Goal: Task Accomplishment & Management: Use online tool/utility

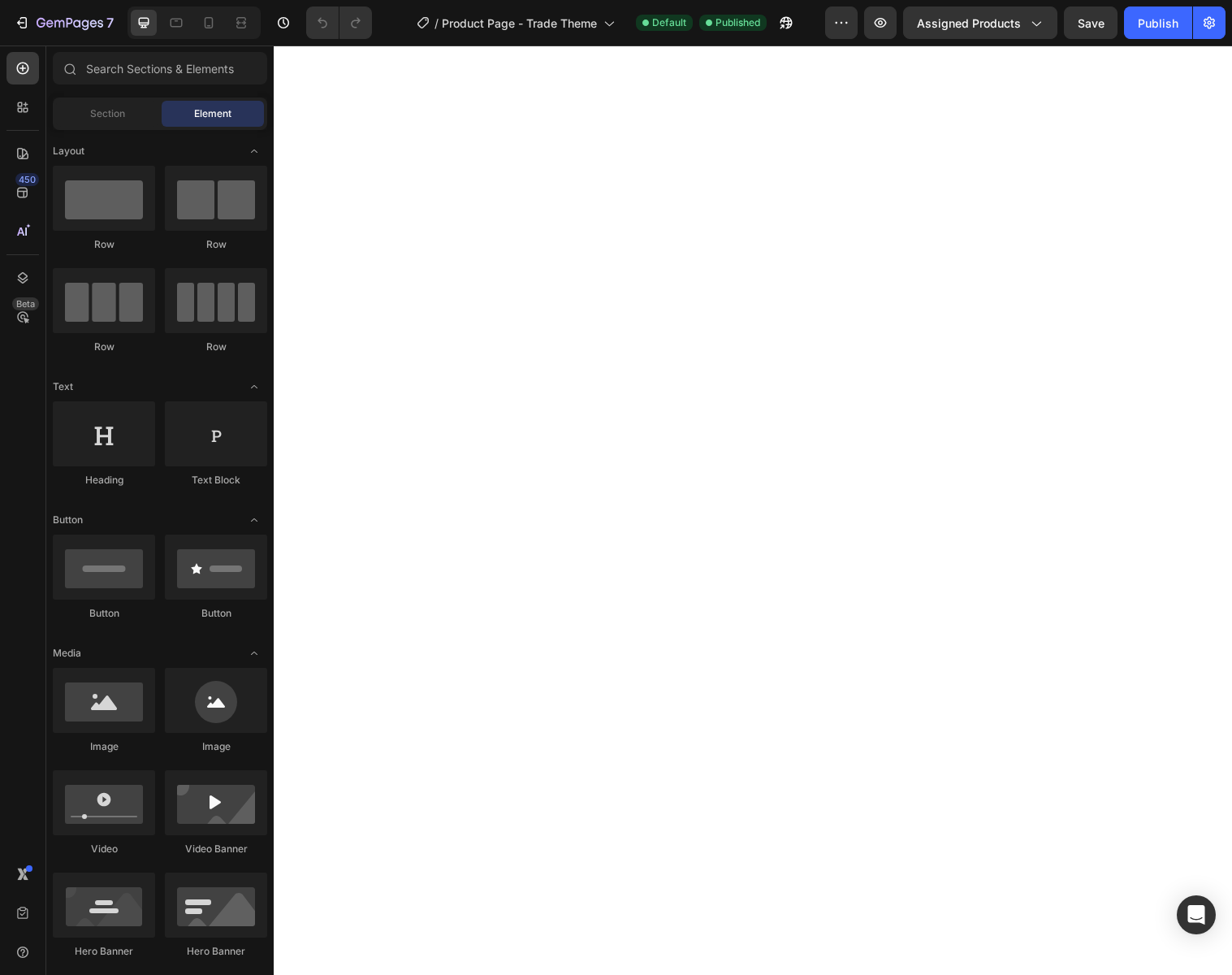
select select "16"x20""
select select "Canvas"
select select "30"x40""
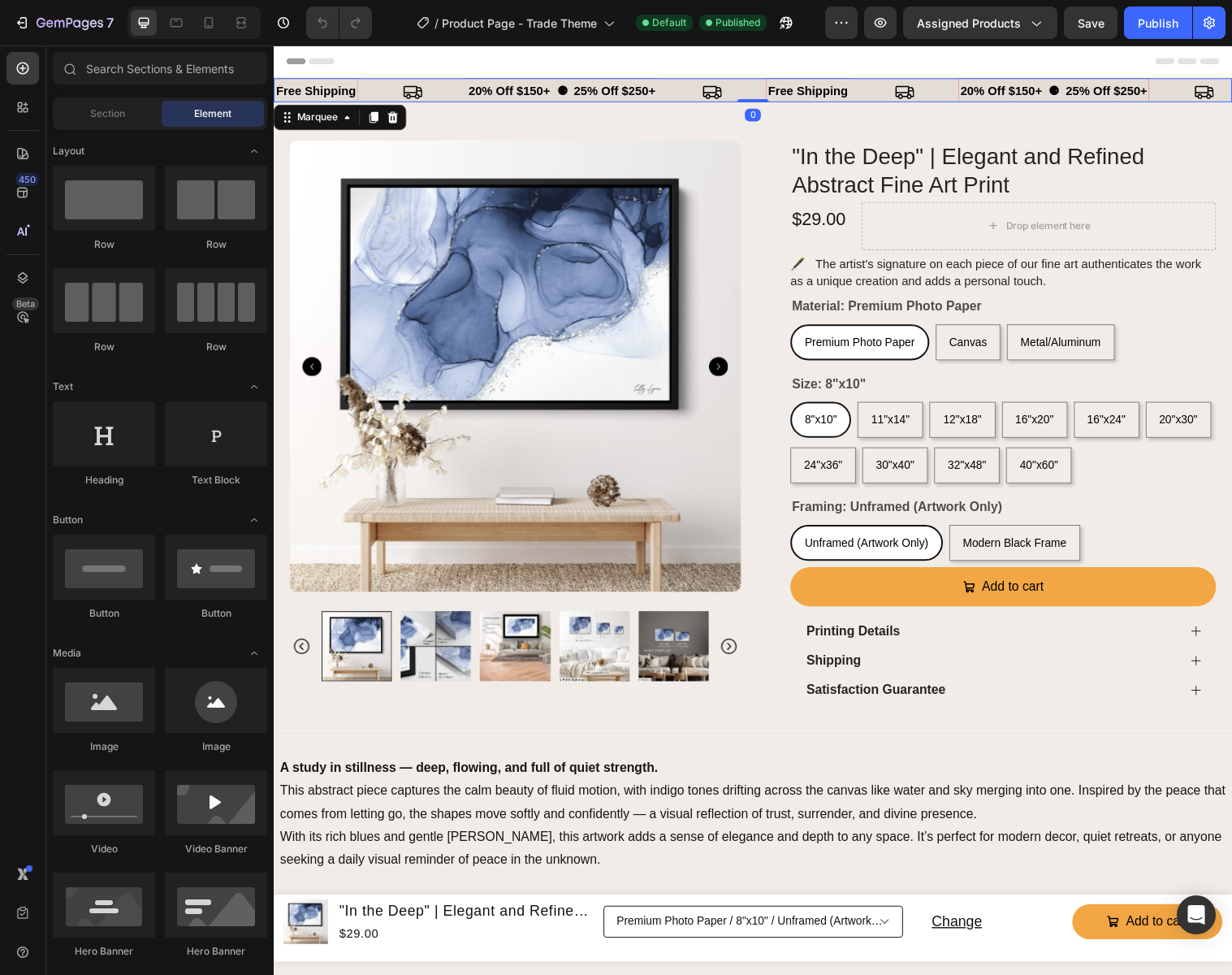
click at [681, 94] on div "20% Off $150+ ⚈ 25% Off $250+ Text" at bounding box center [622, 91] width 305 height 26
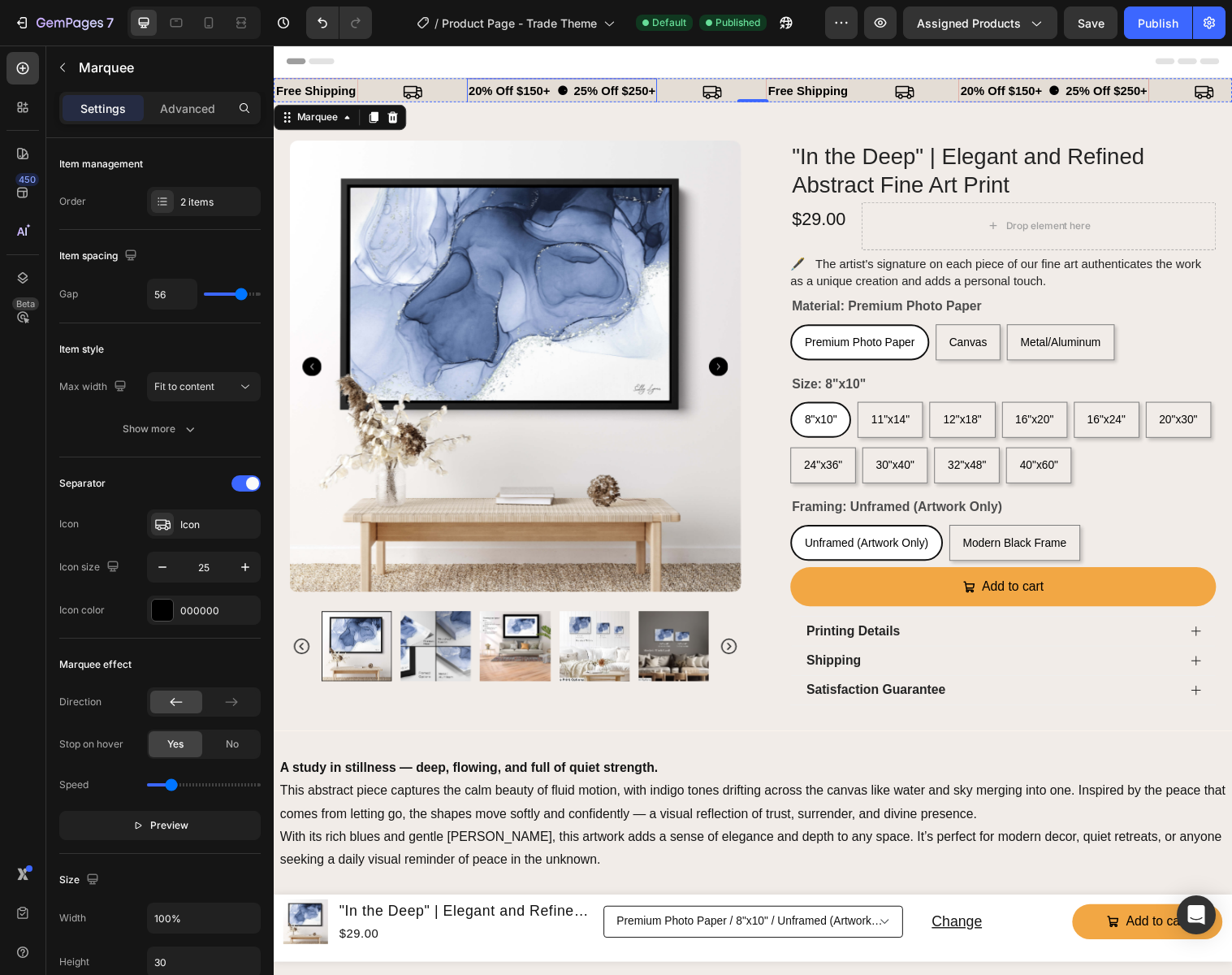
click at [500, 91] on p "20% Off $150+ ⚈ 25% Off $250+" at bounding box center [567, 91] width 190 height 22
click at [665, 95] on div "20% Off $150+ ⚈ 25% Off $250+ Text" at bounding box center [622, 91] width 305 height 26
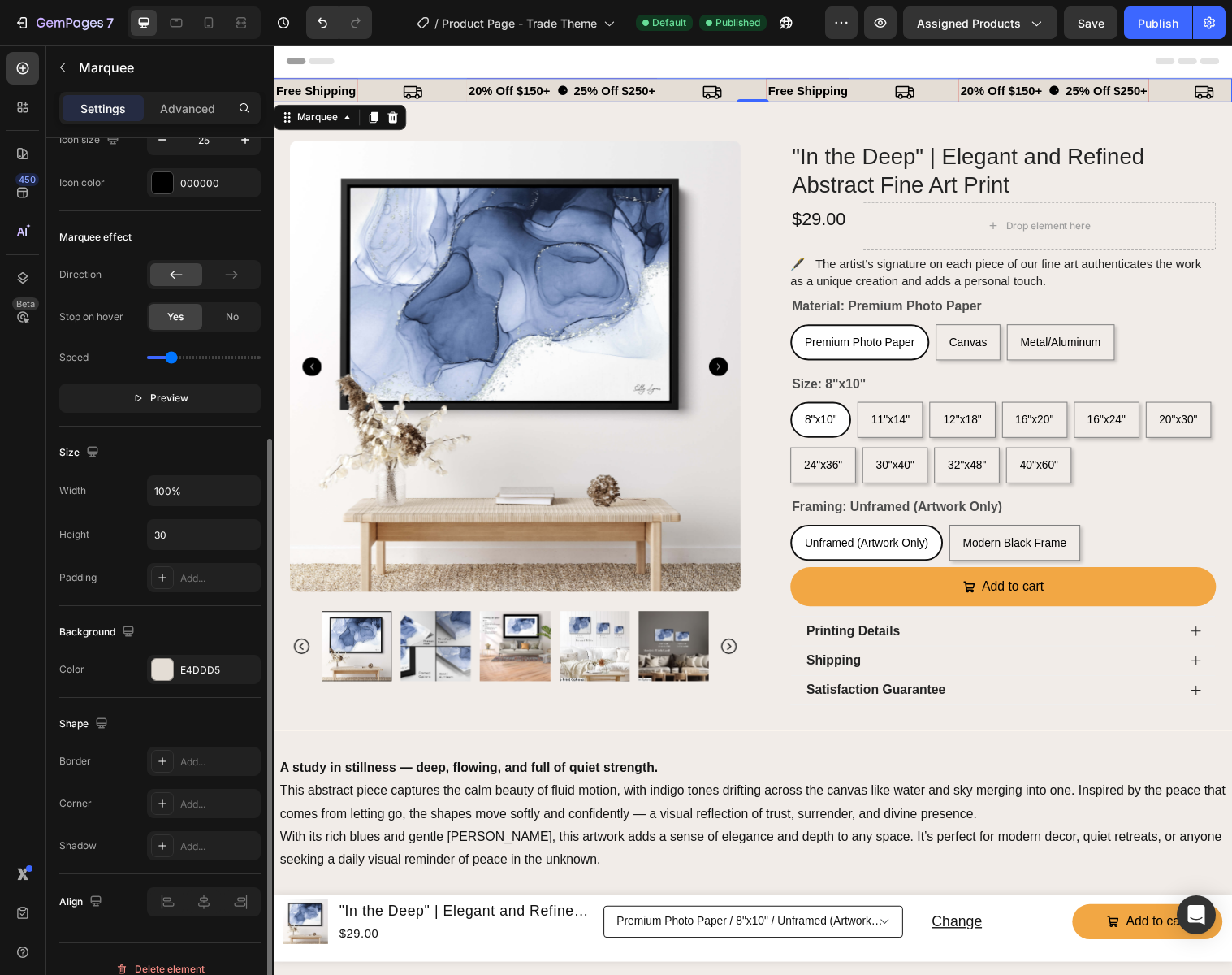
scroll to position [446, 0]
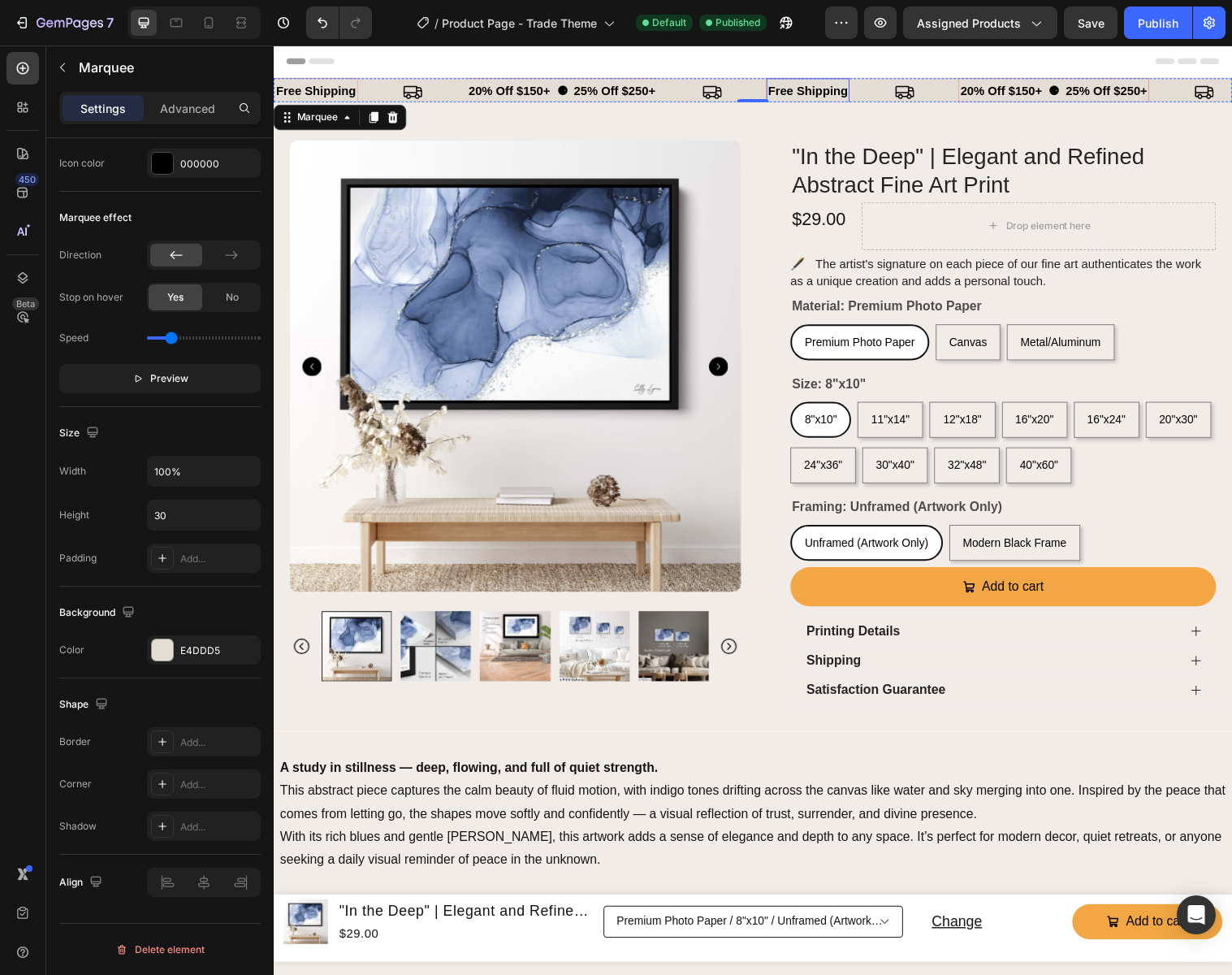
click at [833, 90] on p "free shipping" at bounding box center [817, 91] width 81 height 22
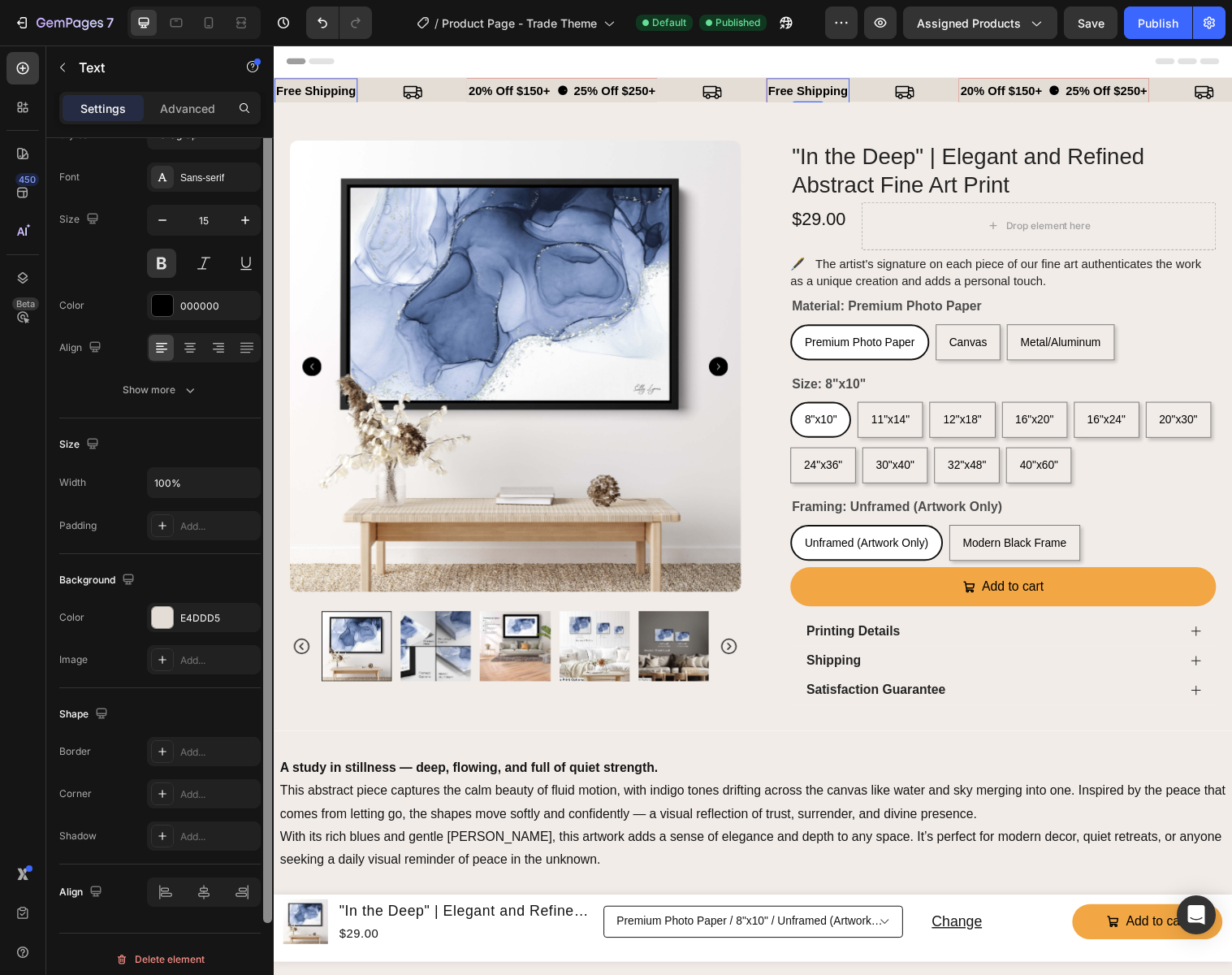
scroll to position [79, 0]
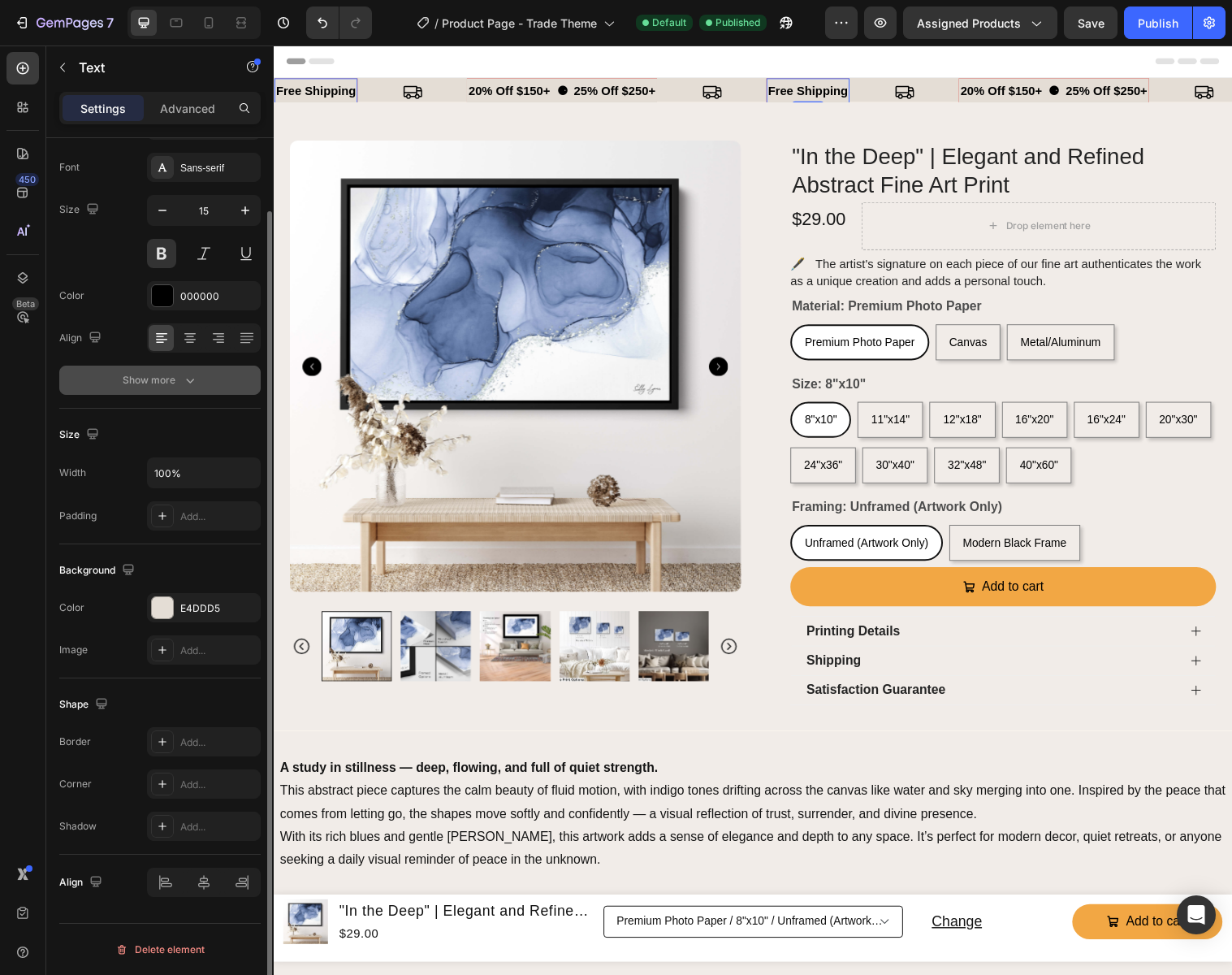
click at [185, 380] on icon "button" at bounding box center [190, 381] width 16 height 16
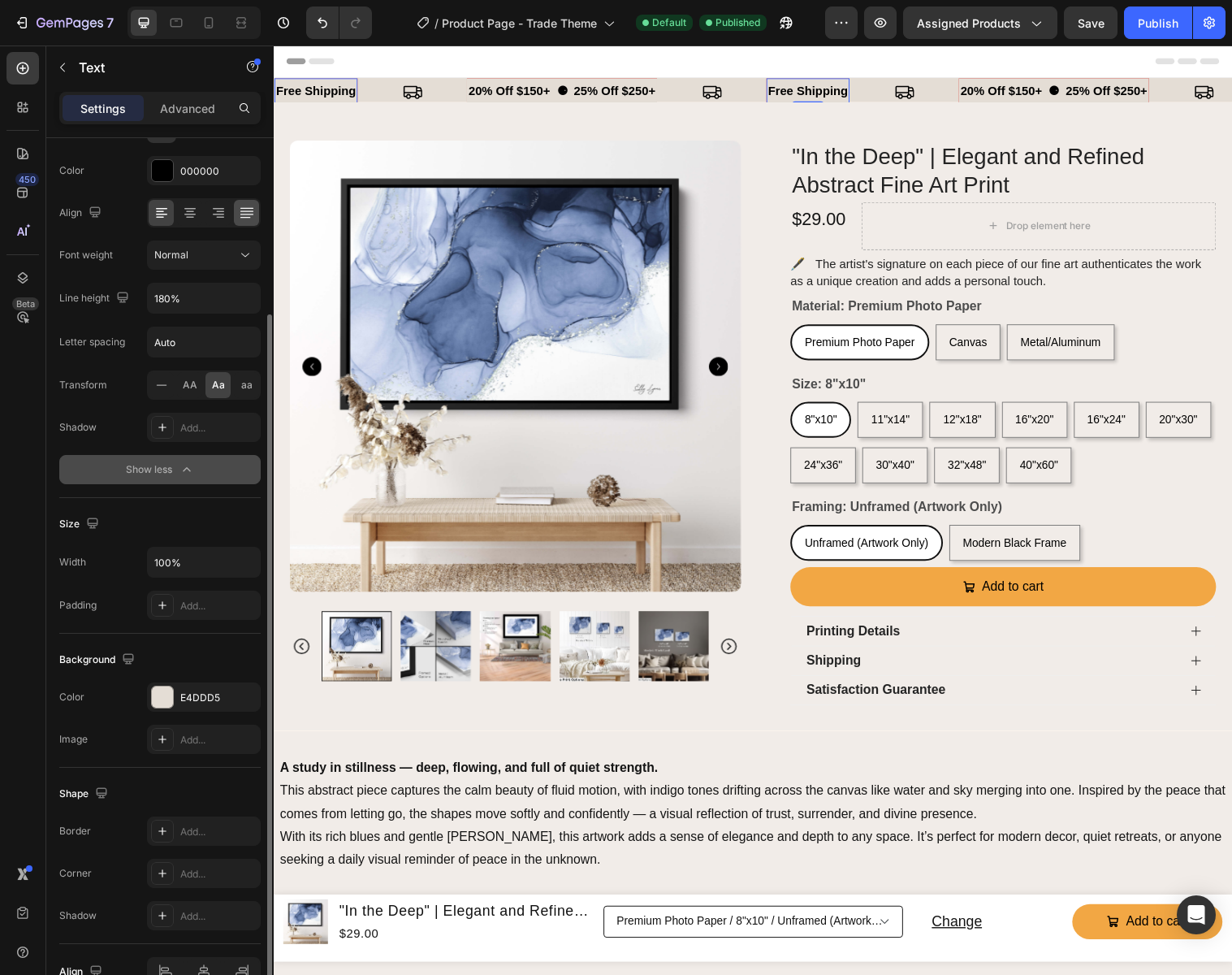
scroll to position [243, 0]
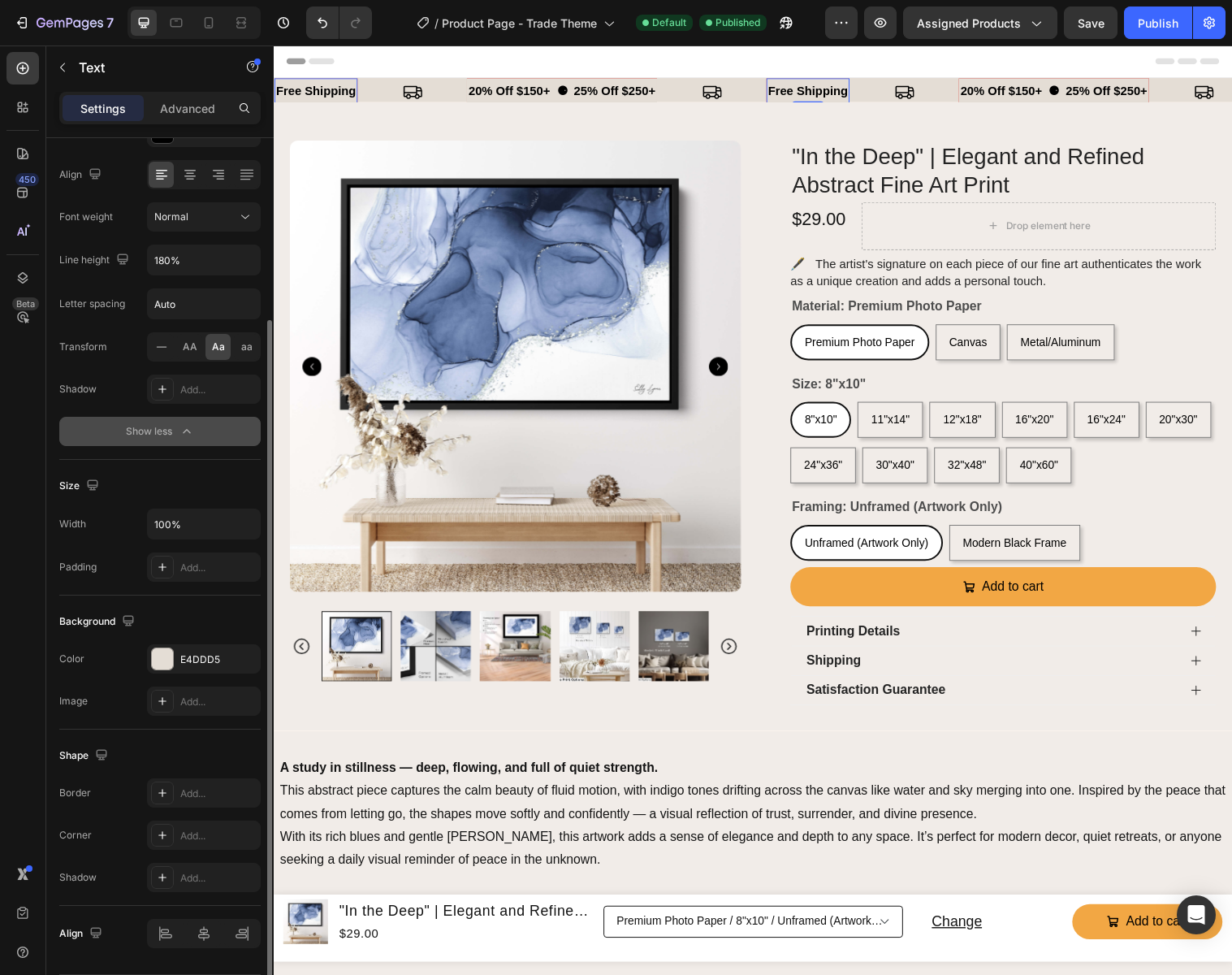
click at [188, 426] on icon "button" at bounding box center [187, 432] width 16 height 16
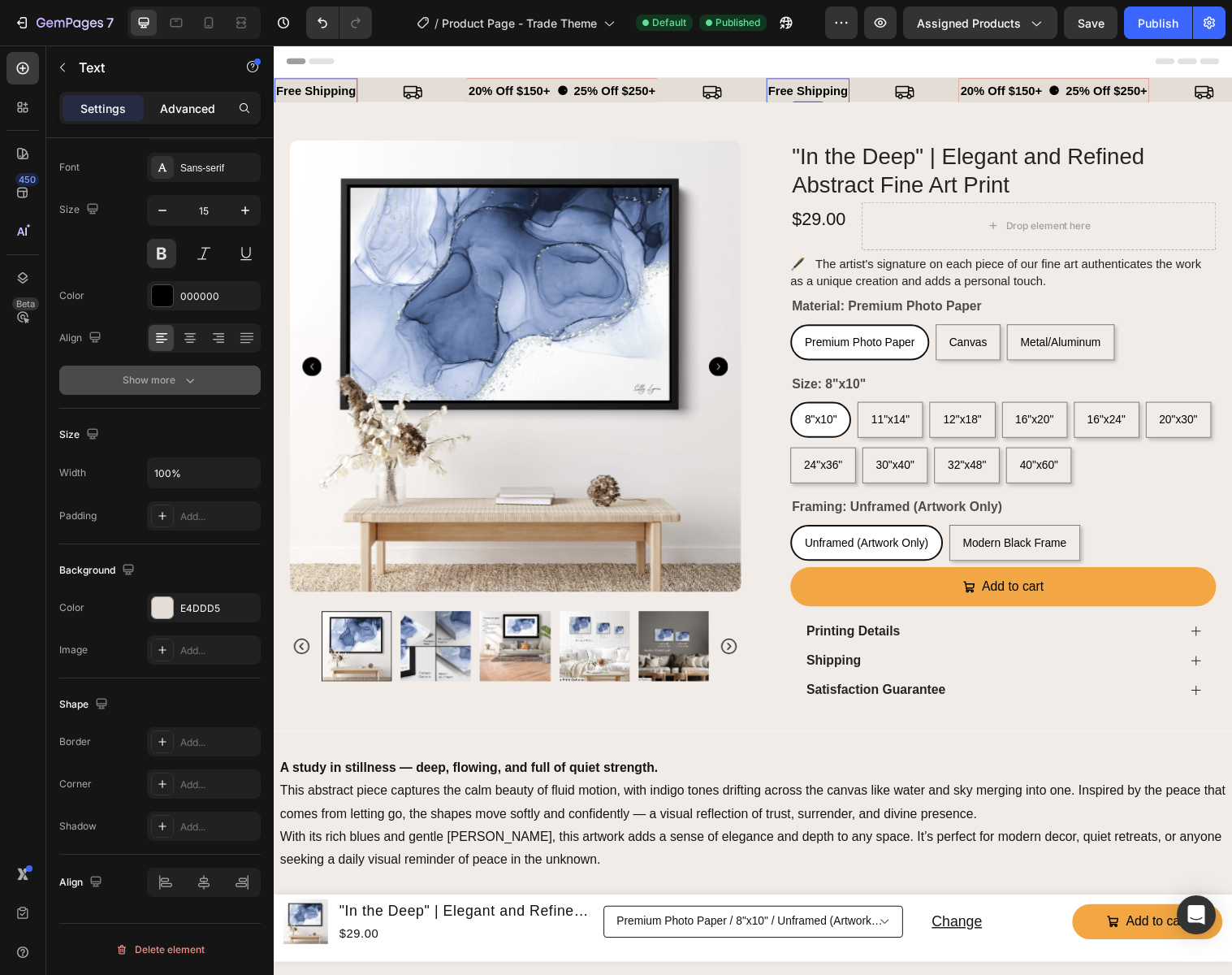
click at [198, 103] on p "Advanced" at bounding box center [187, 108] width 56 height 17
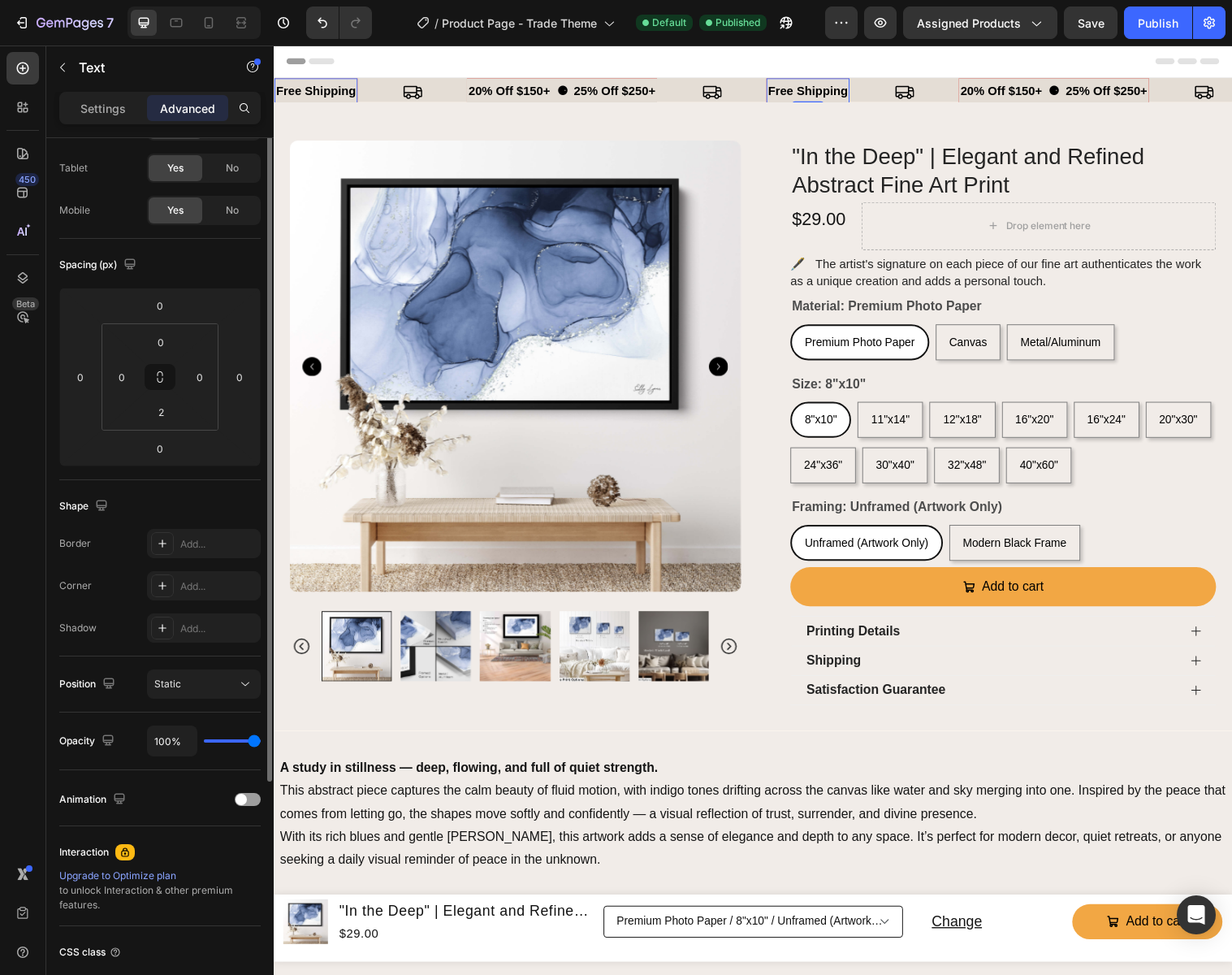
scroll to position [0, 0]
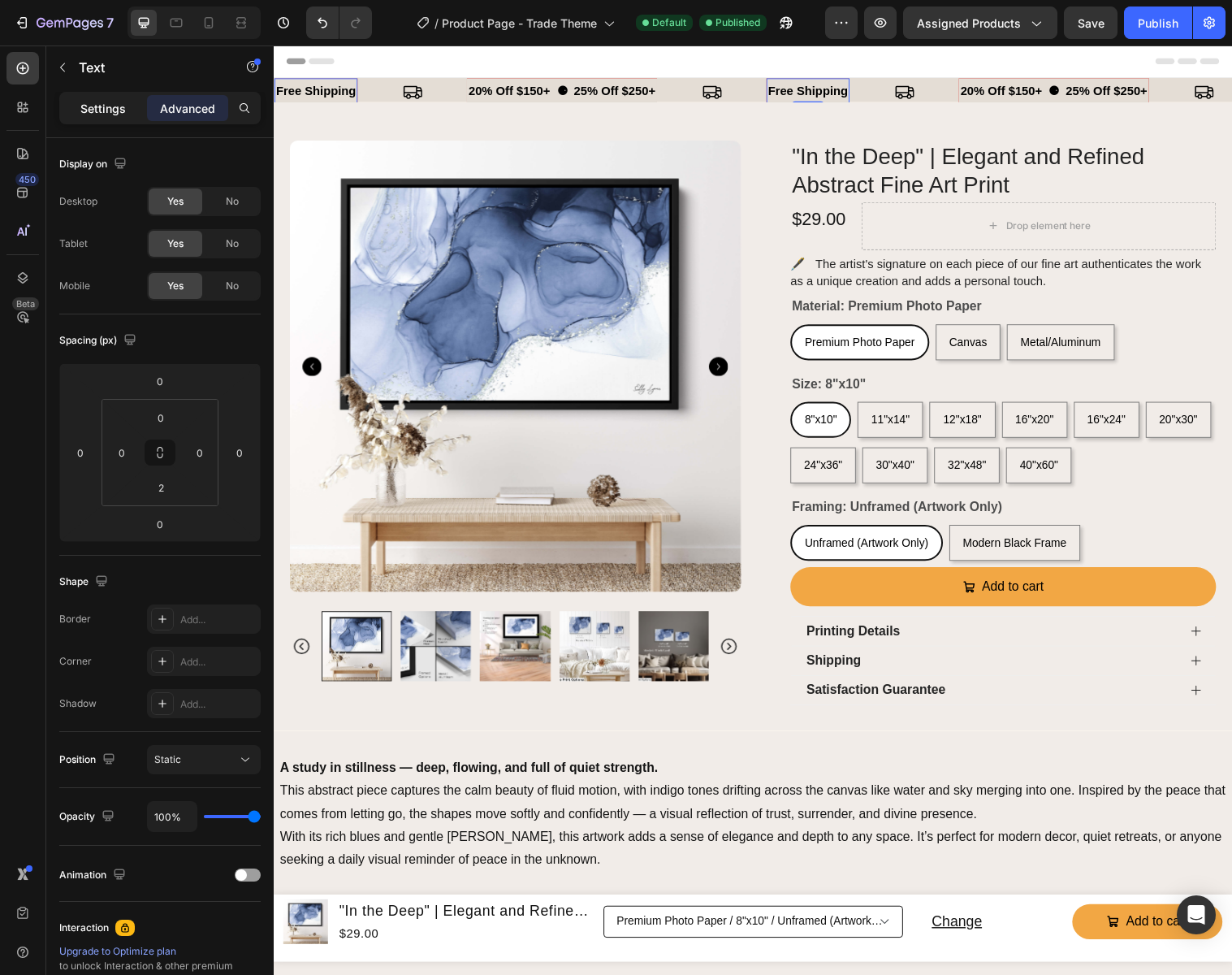
click at [112, 112] on p "Settings" at bounding box center [103, 108] width 46 height 17
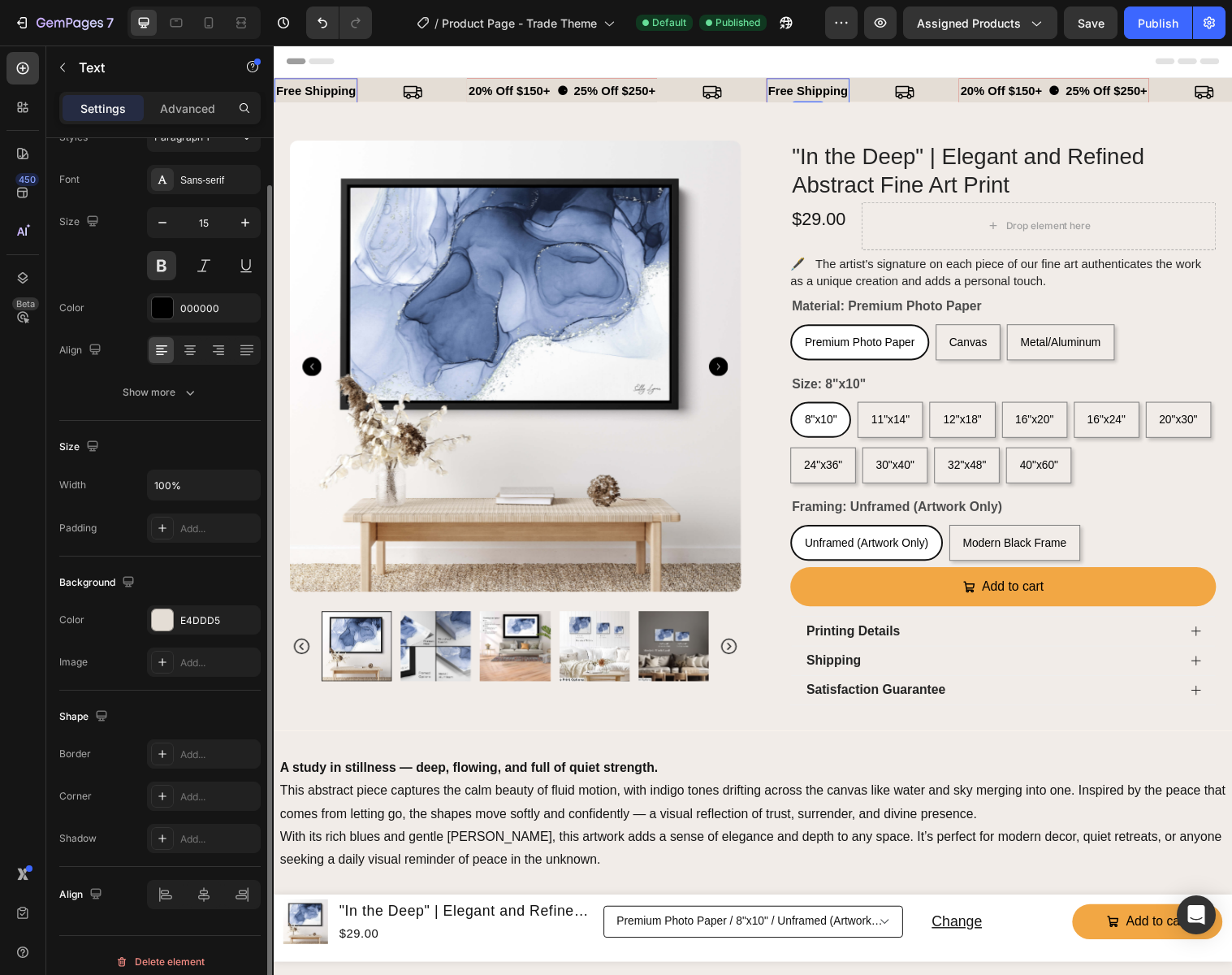
scroll to position [79, 0]
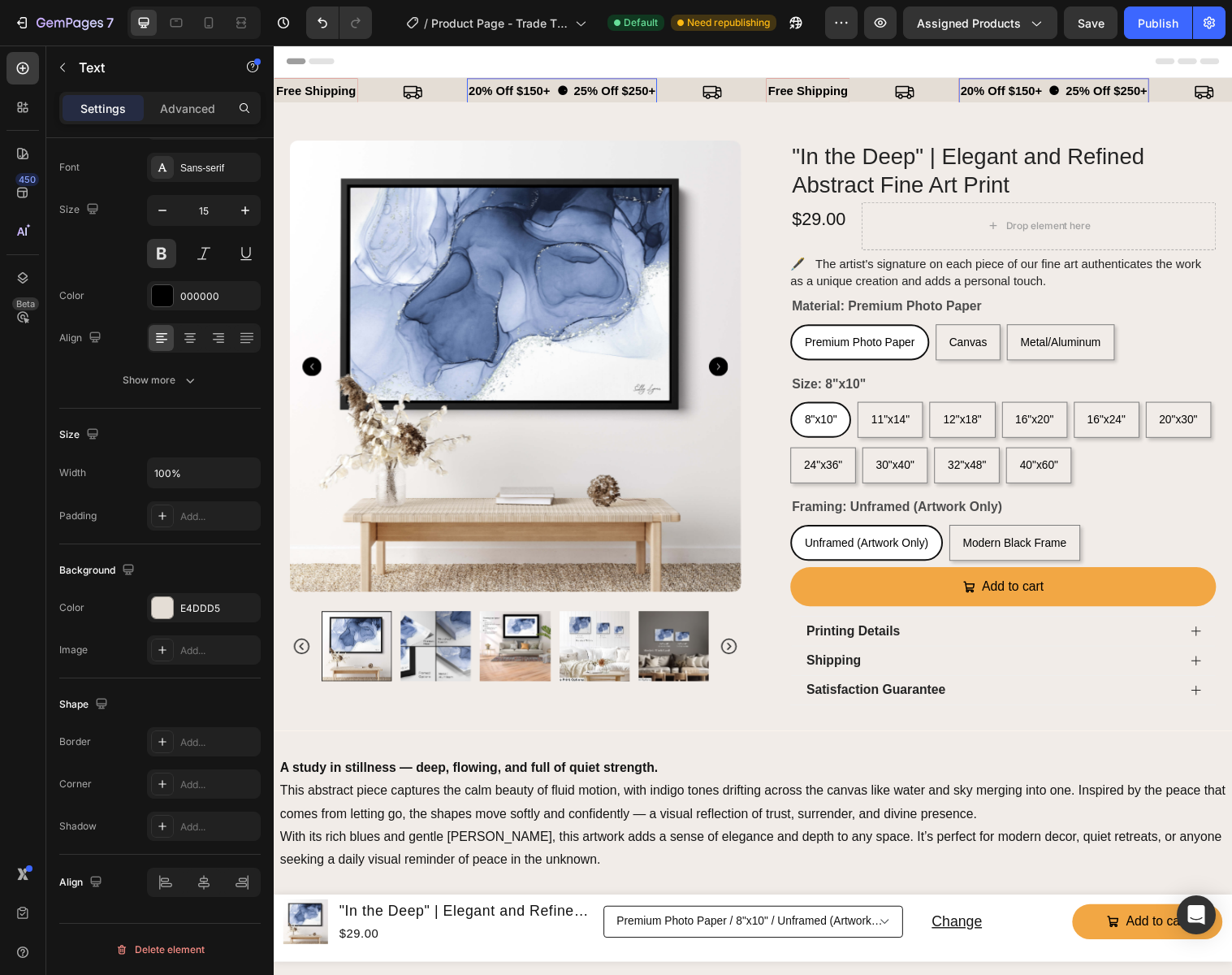
click at [527, 88] on p "20% Off $150+ ⚈ 25% Off $250+" at bounding box center [567, 91] width 190 height 22
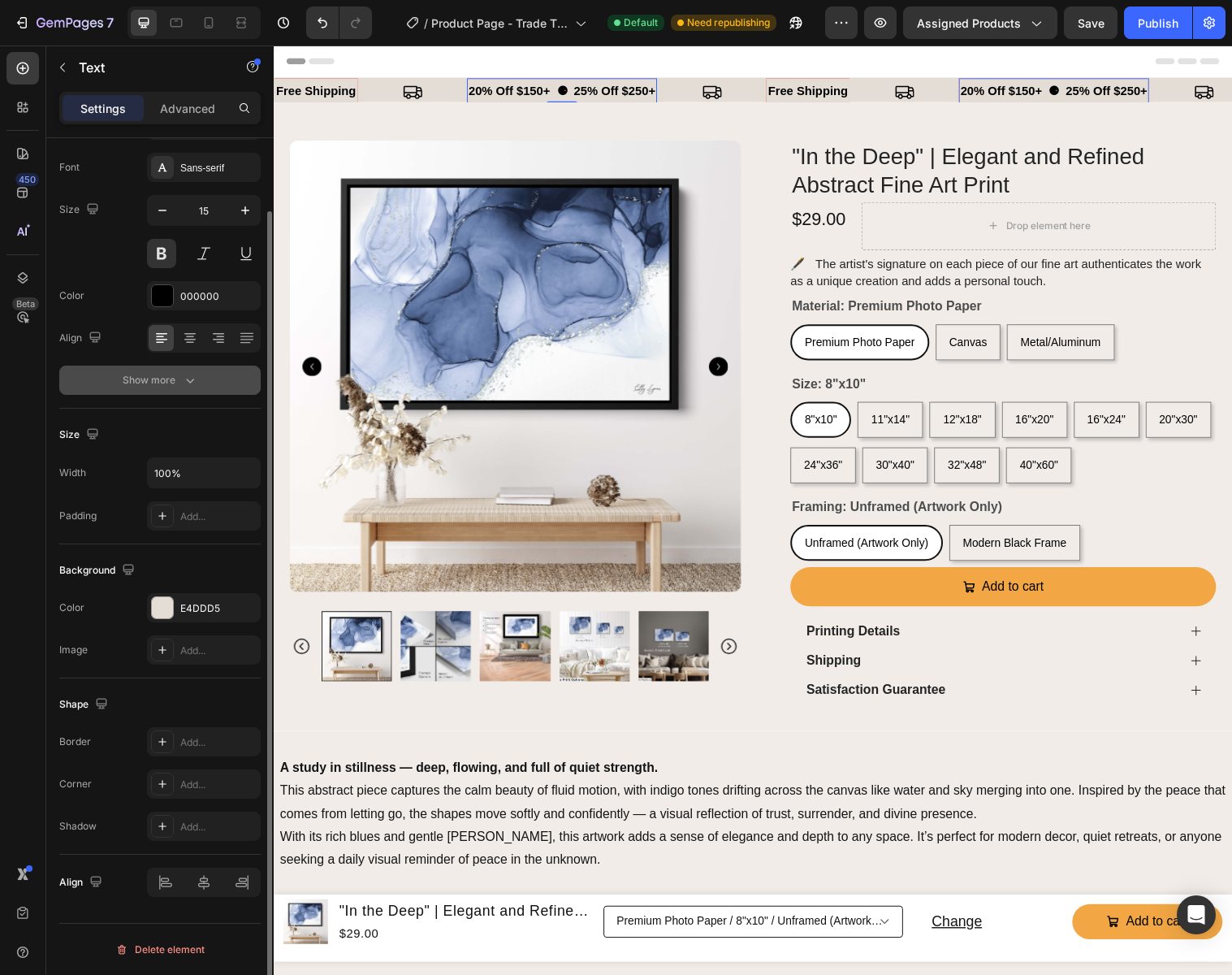
click at [187, 380] on icon "button" at bounding box center [190, 381] width 8 height 5
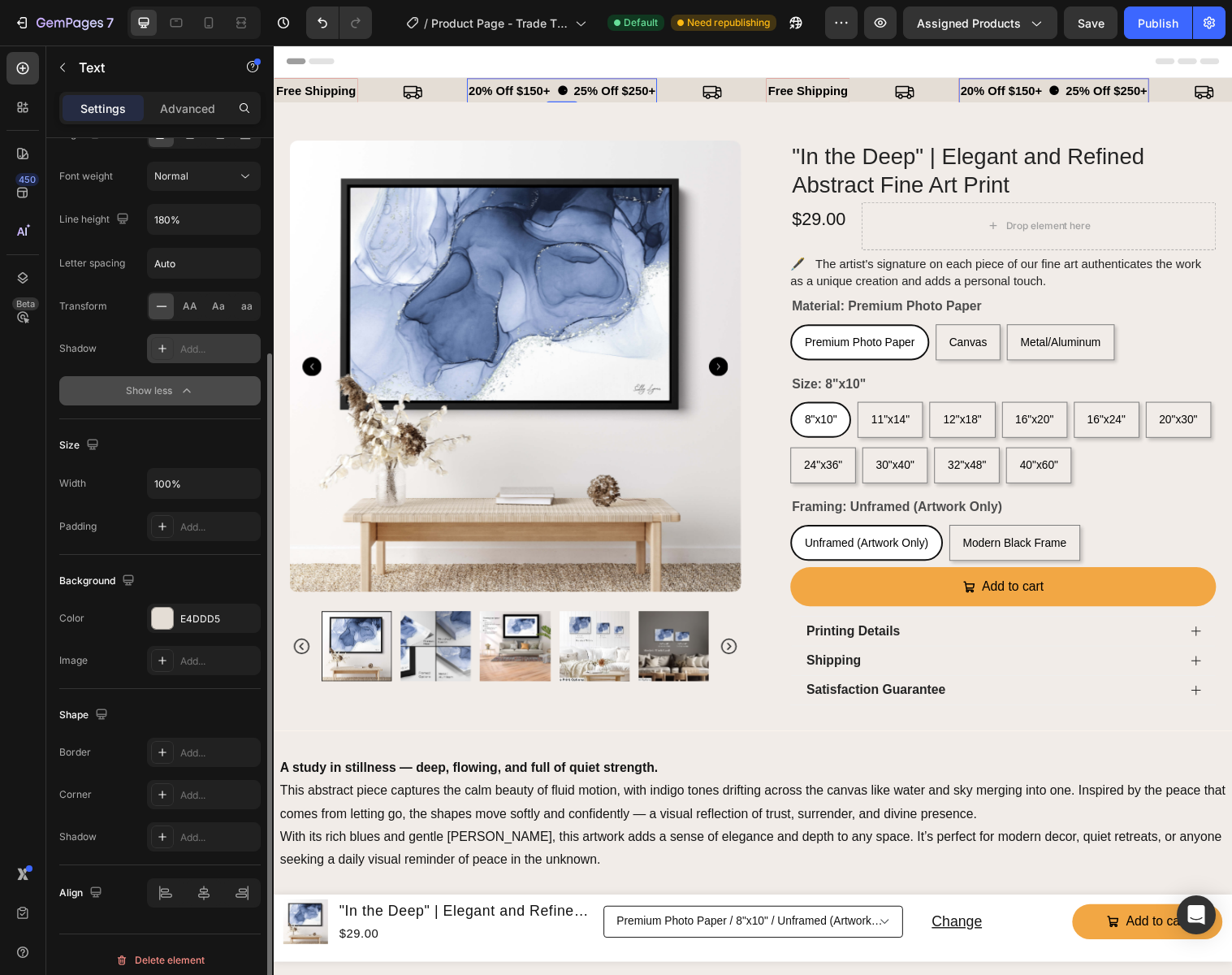
scroll to position [294, 0]
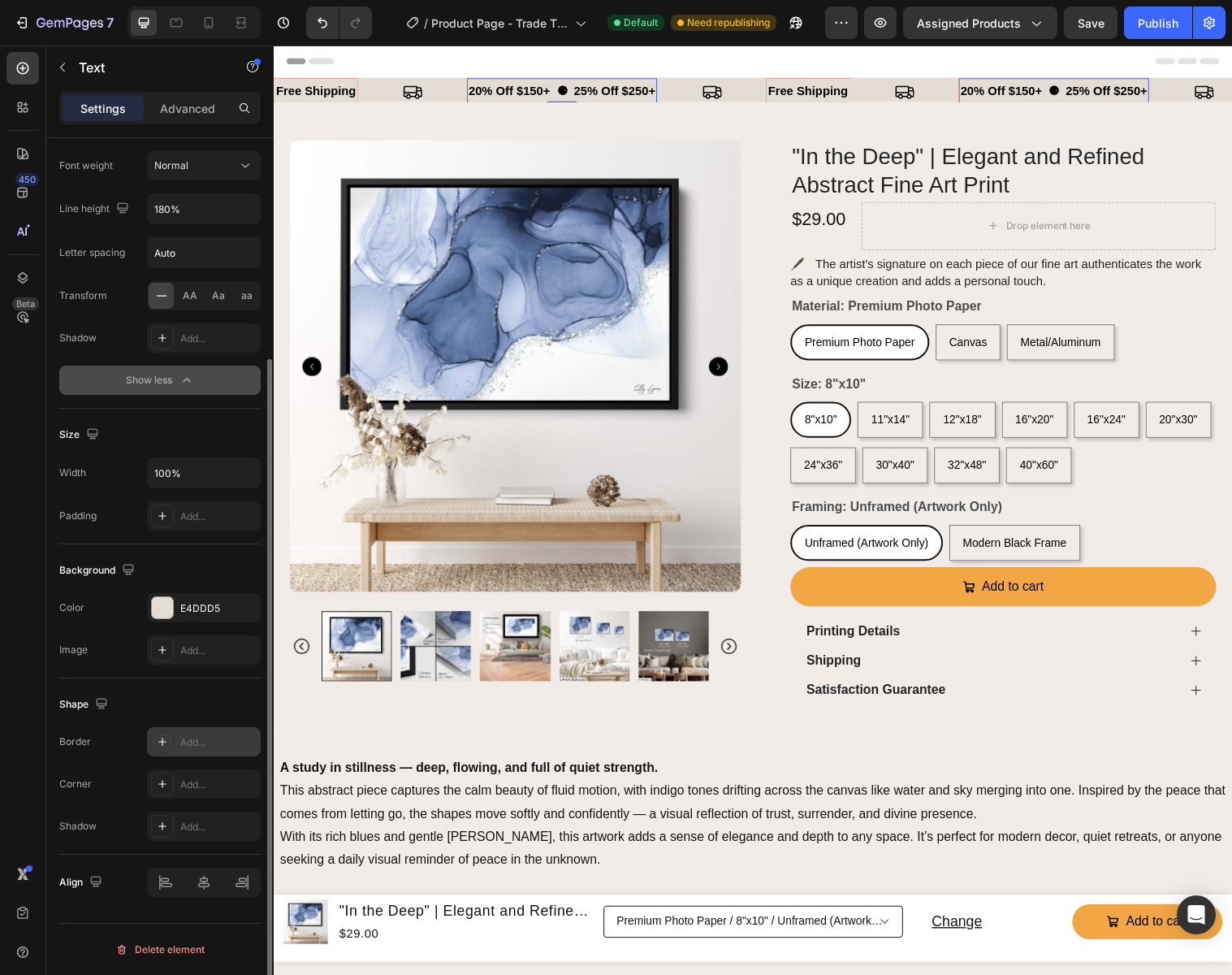
click at [205, 740] on div "Add..." at bounding box center [219, 742] width 77 height 15
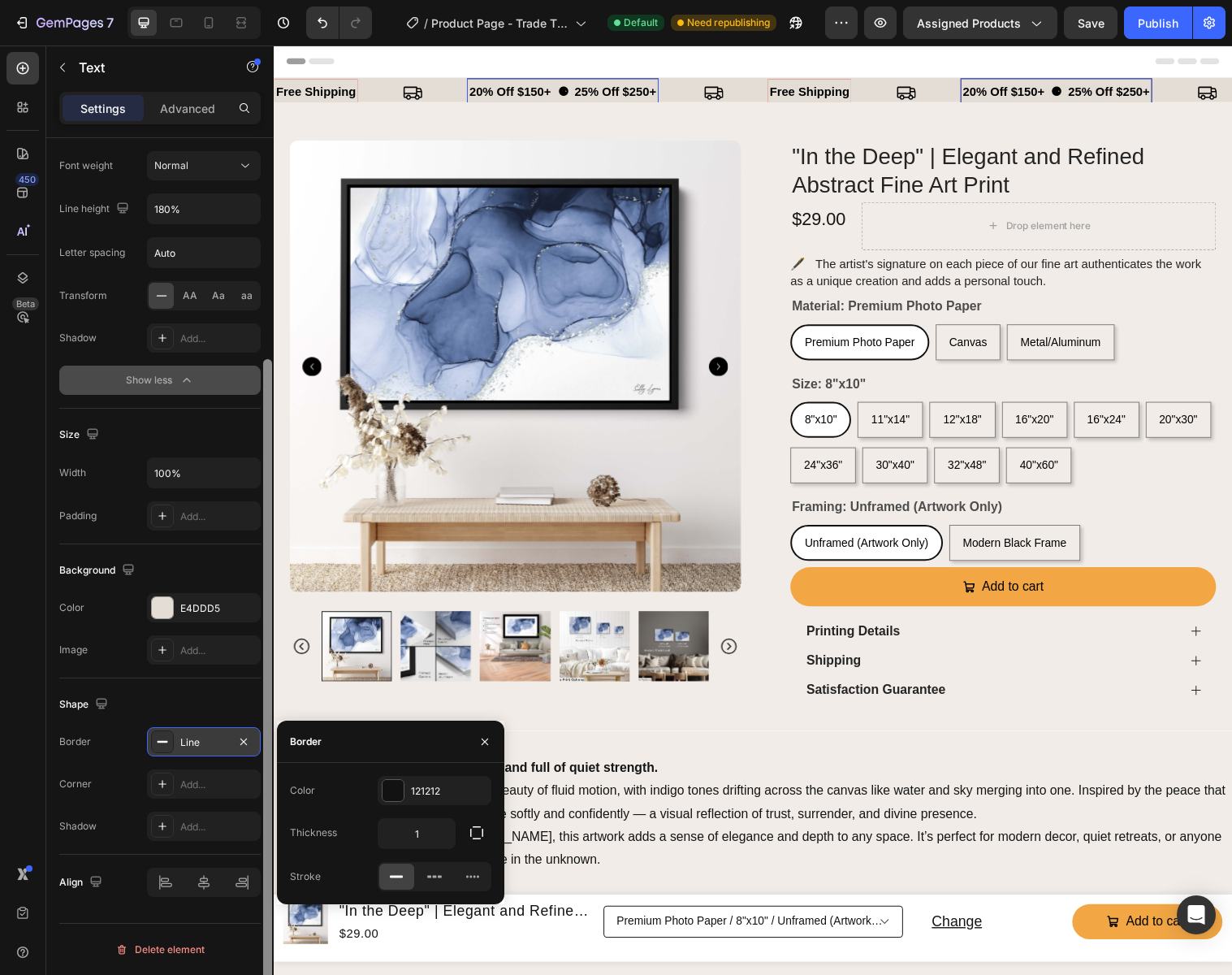
scroll to position [289, 0]
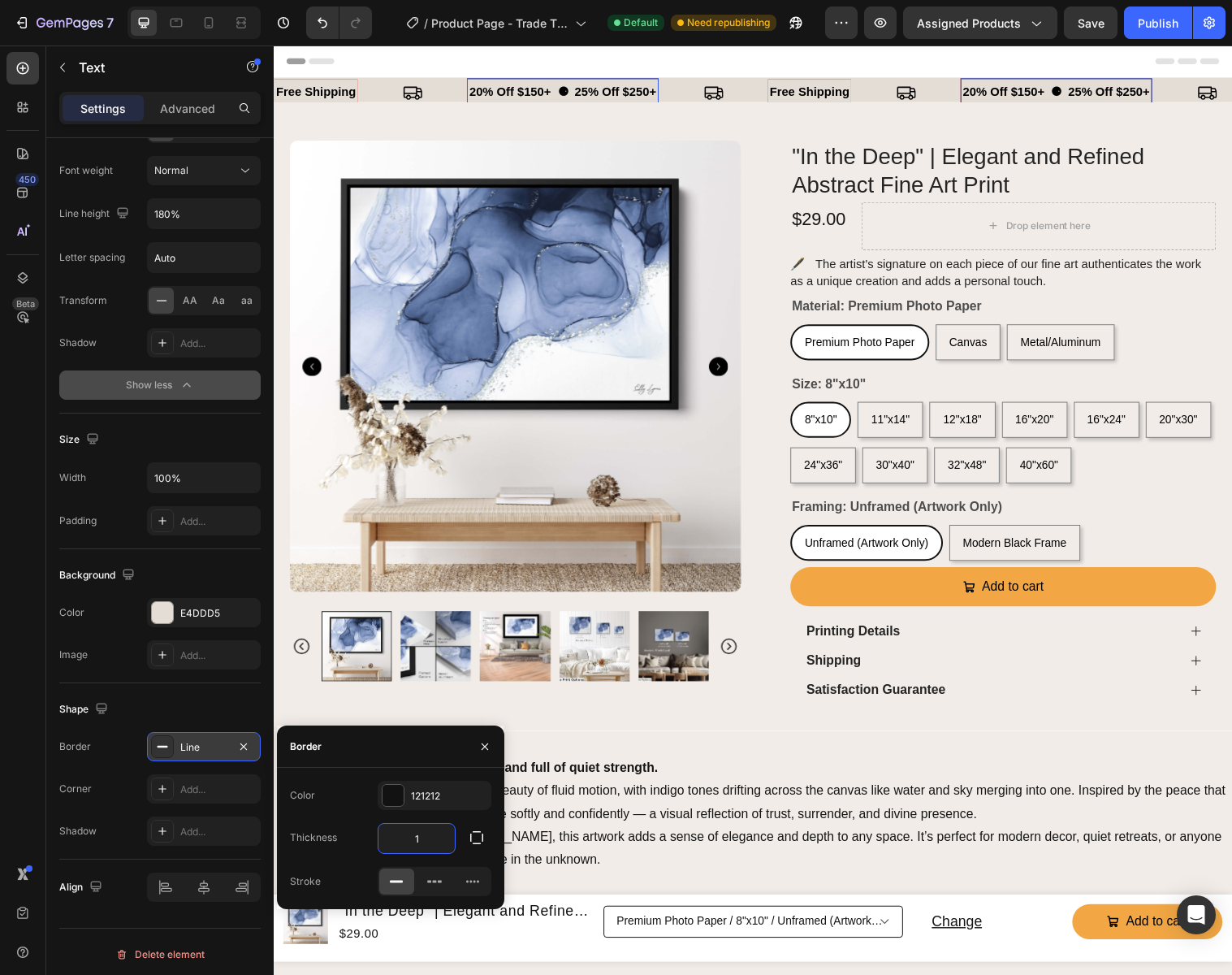
drag, startPoint x: 428, startPoint y: 838, endPoint x: 406, endPoint y: 837, distance: 22.0
click at [406, 837] on input "1" at bounding box center [417, 838] width 77 height 29
drag, startPoint x: 414, startPoint y: 837, endPoint x: 427, endPoint y: 838, distance: 13.0
click at [427, 838] on input "1" at bounding box center [417, 838] width 77 height 29
type input "3"
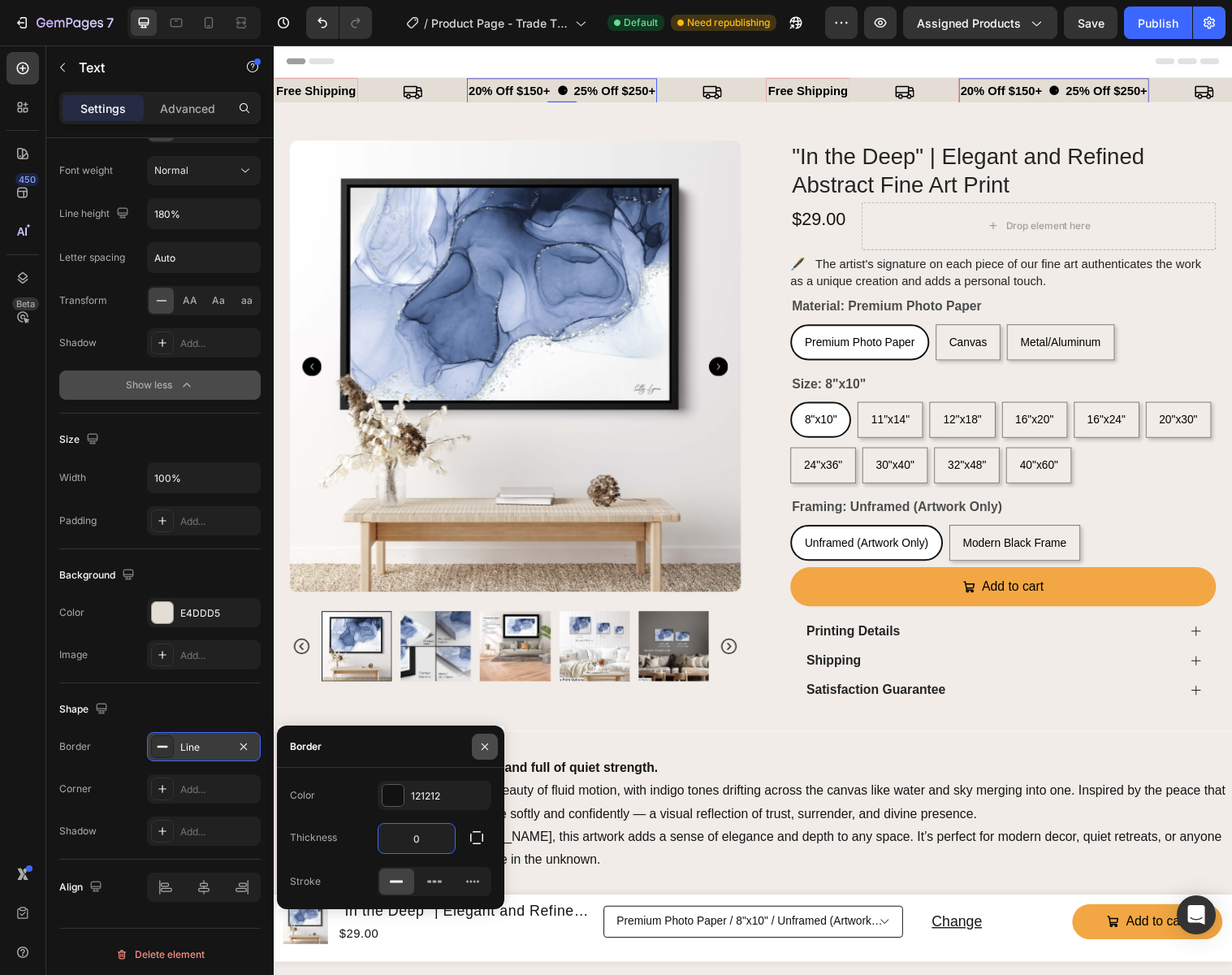
type input "0"
click at [484, 742] on icon "button" at bounding box center [485, 747] width 13 height 13
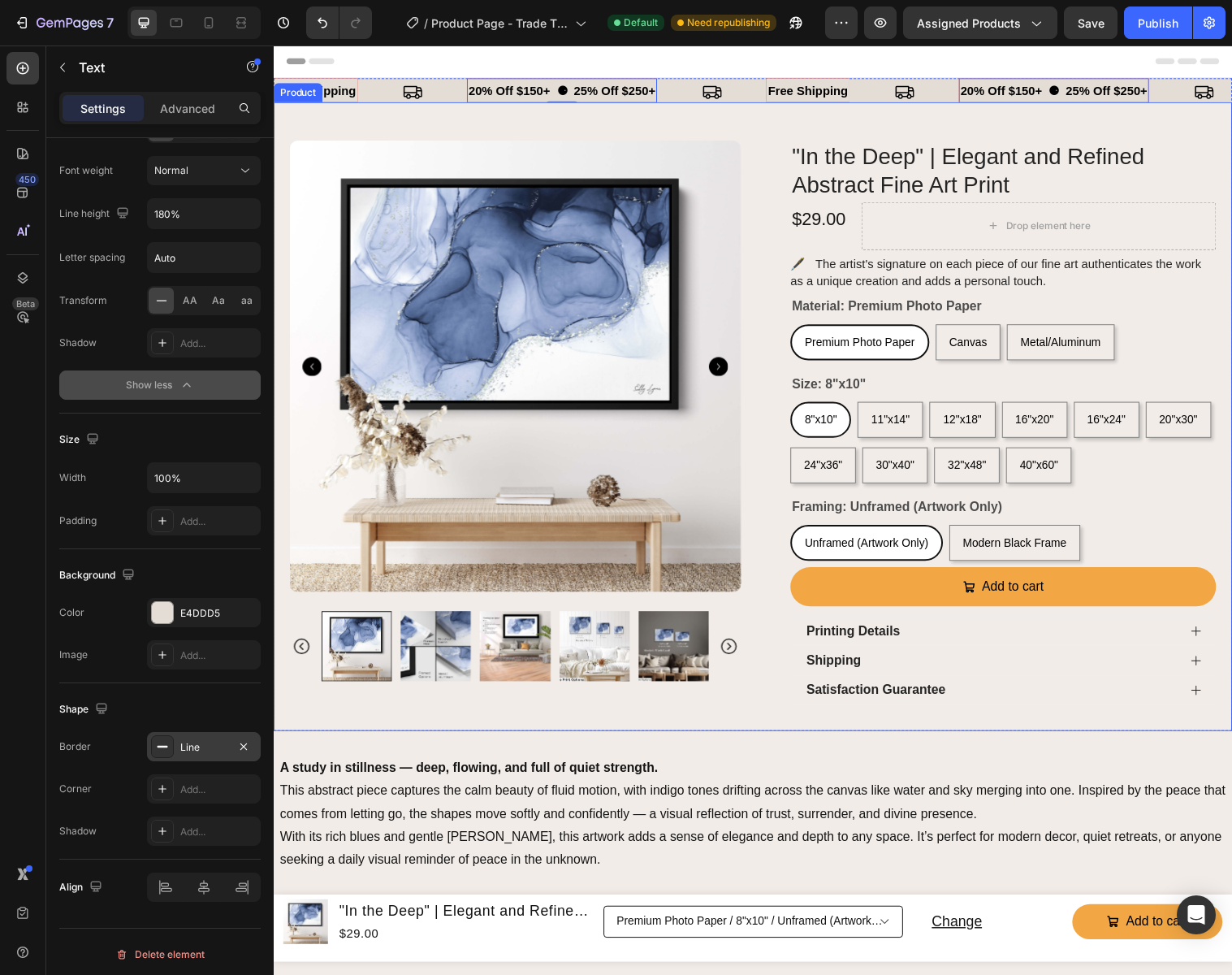
scroll to position [0, 0]
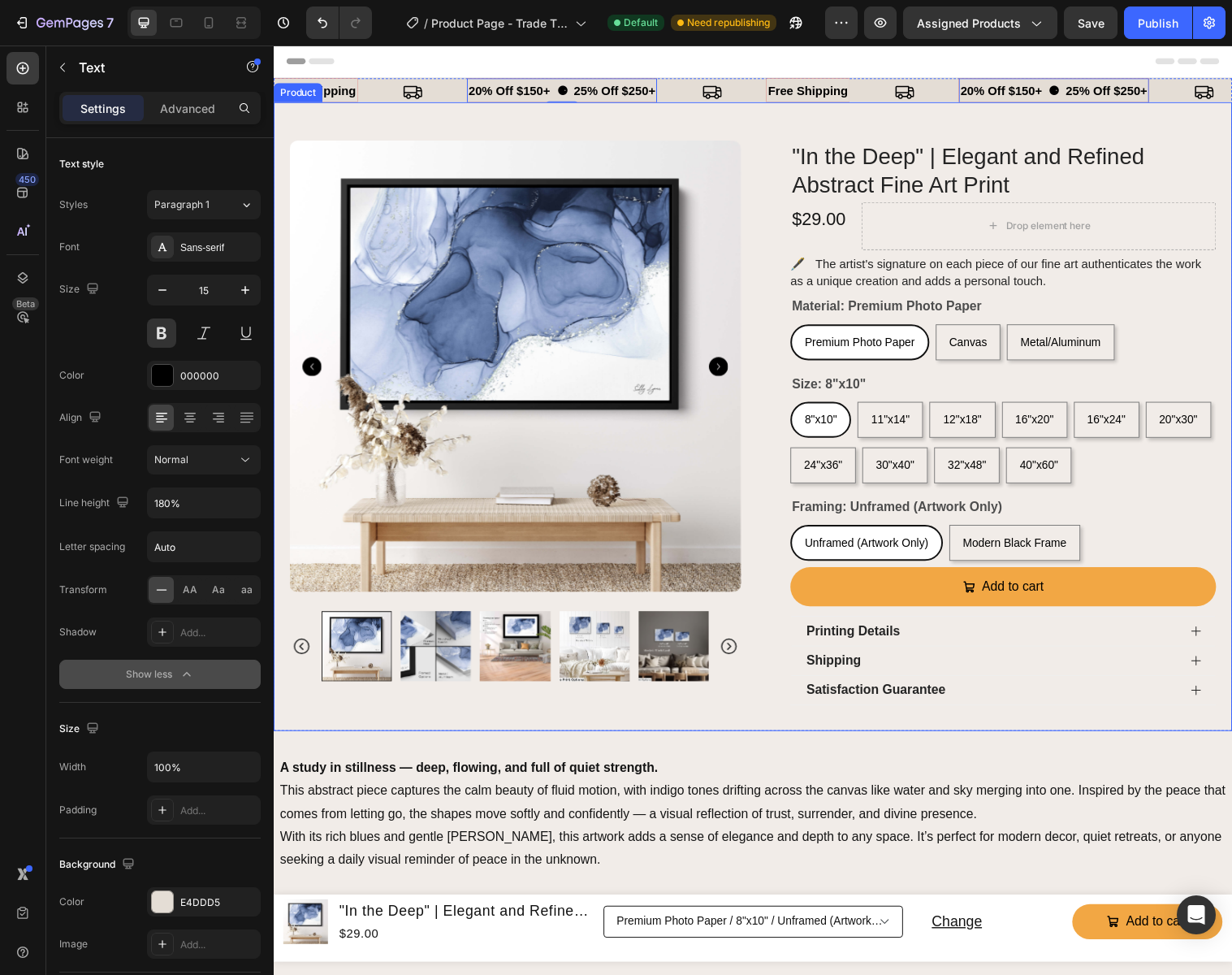
click at [885, 117] on div "Product Images Row "In the Deep" | Elegant and Refined Abstract Fine Art Print …" at bounding box center [761, 423] width 975 height 639
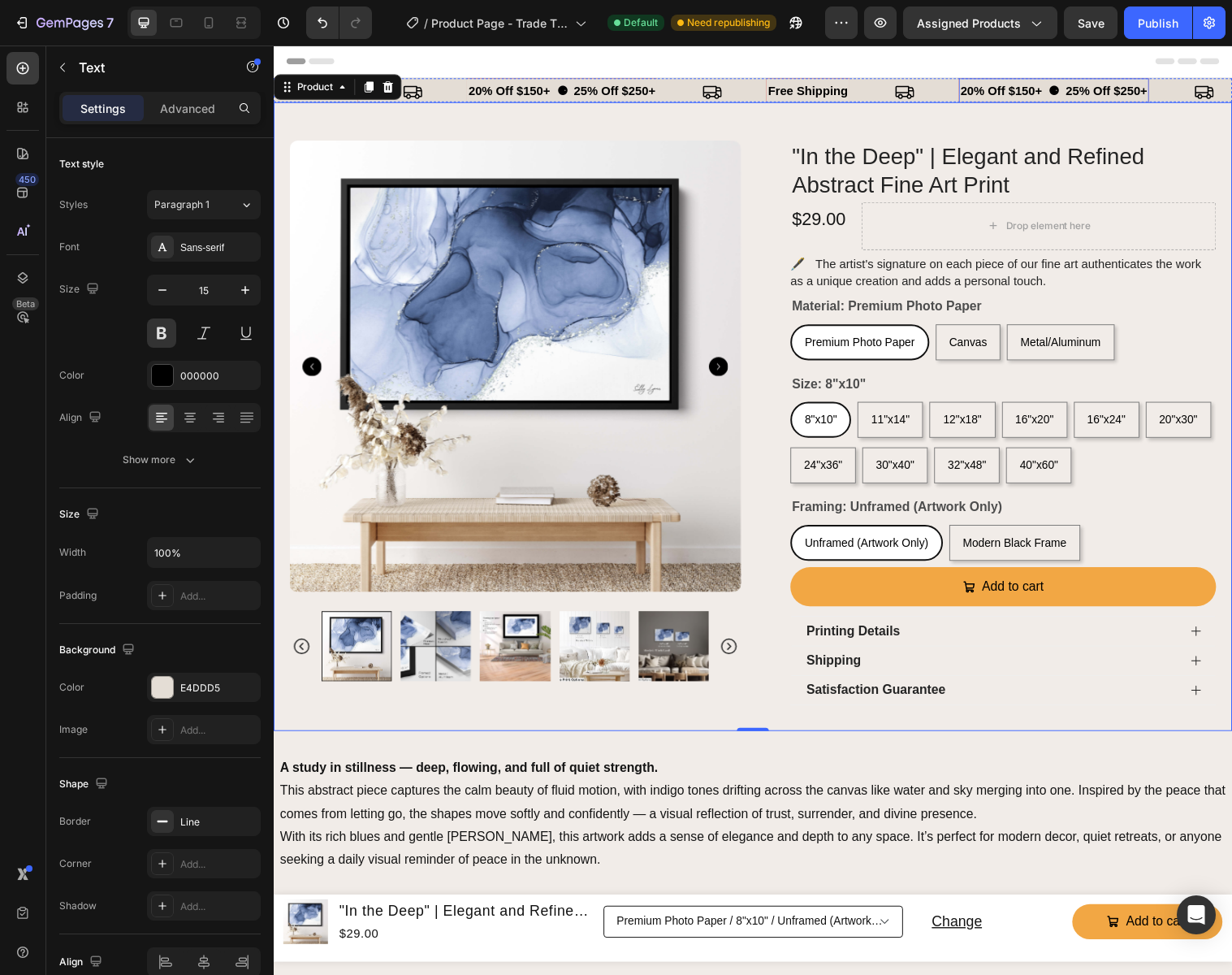
click at [985, 86] on p "20% Off $150+ ⚈ 25% Off $250+" at bounding box center [1067, 91] width 190 height 22
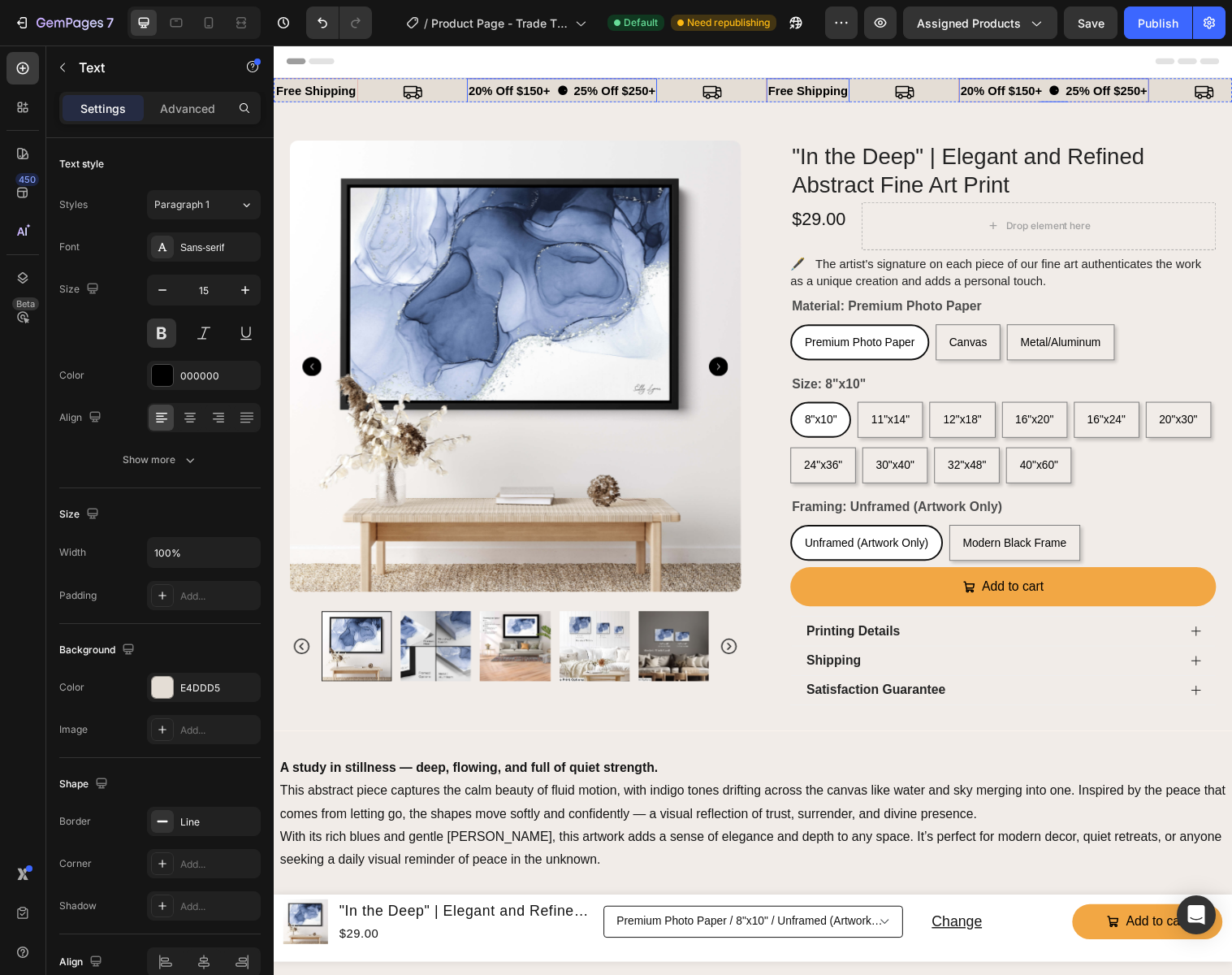
click at [808, 92] on p "free shipping" at bounding box center [817, 91] width 81 height 22
click at [1029, 89] on p "20% Off $150+ ⚈ 25% Off $250+" at bounding box center [1067, 91] width 190 height 22
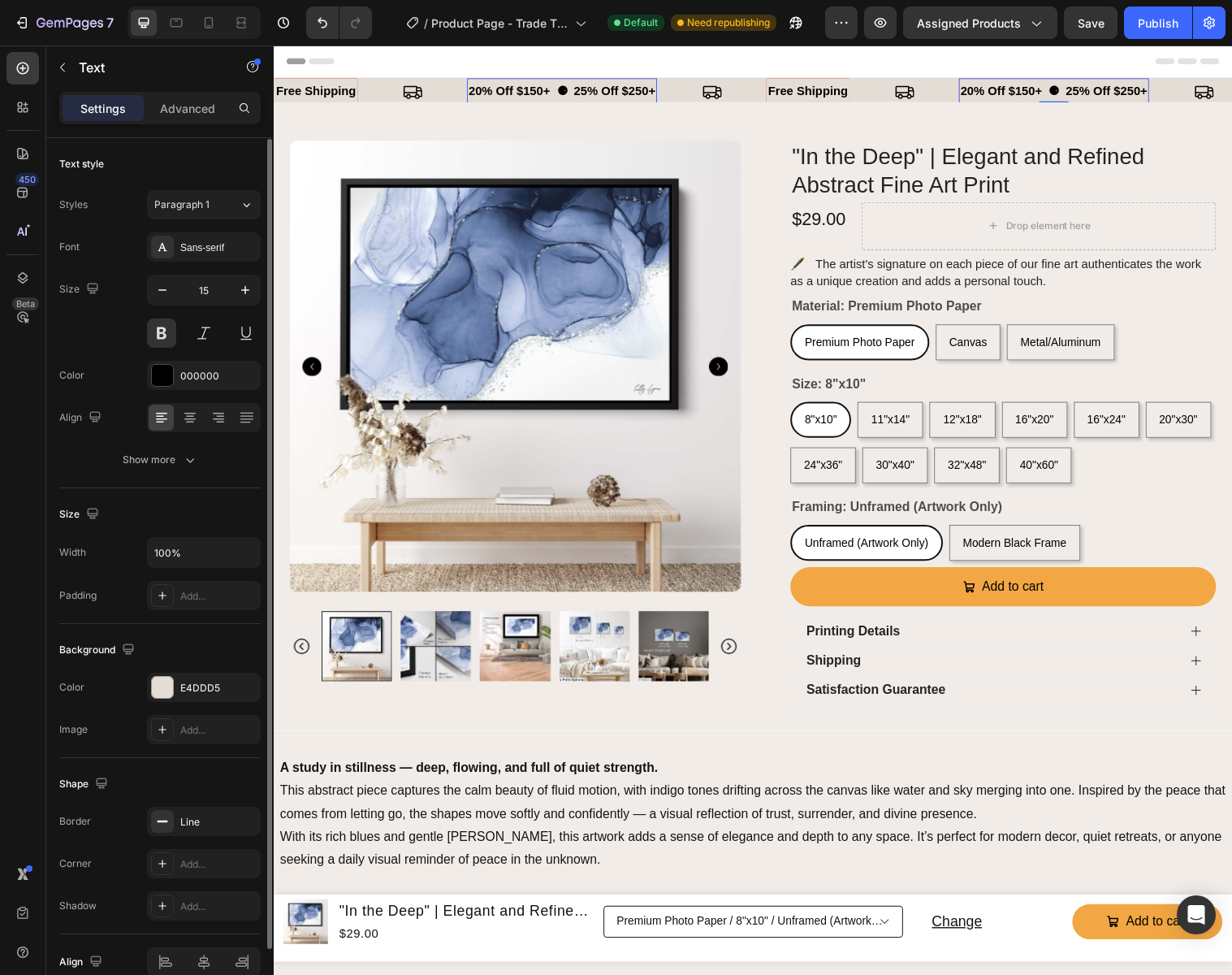
scroll to position [79, 0]
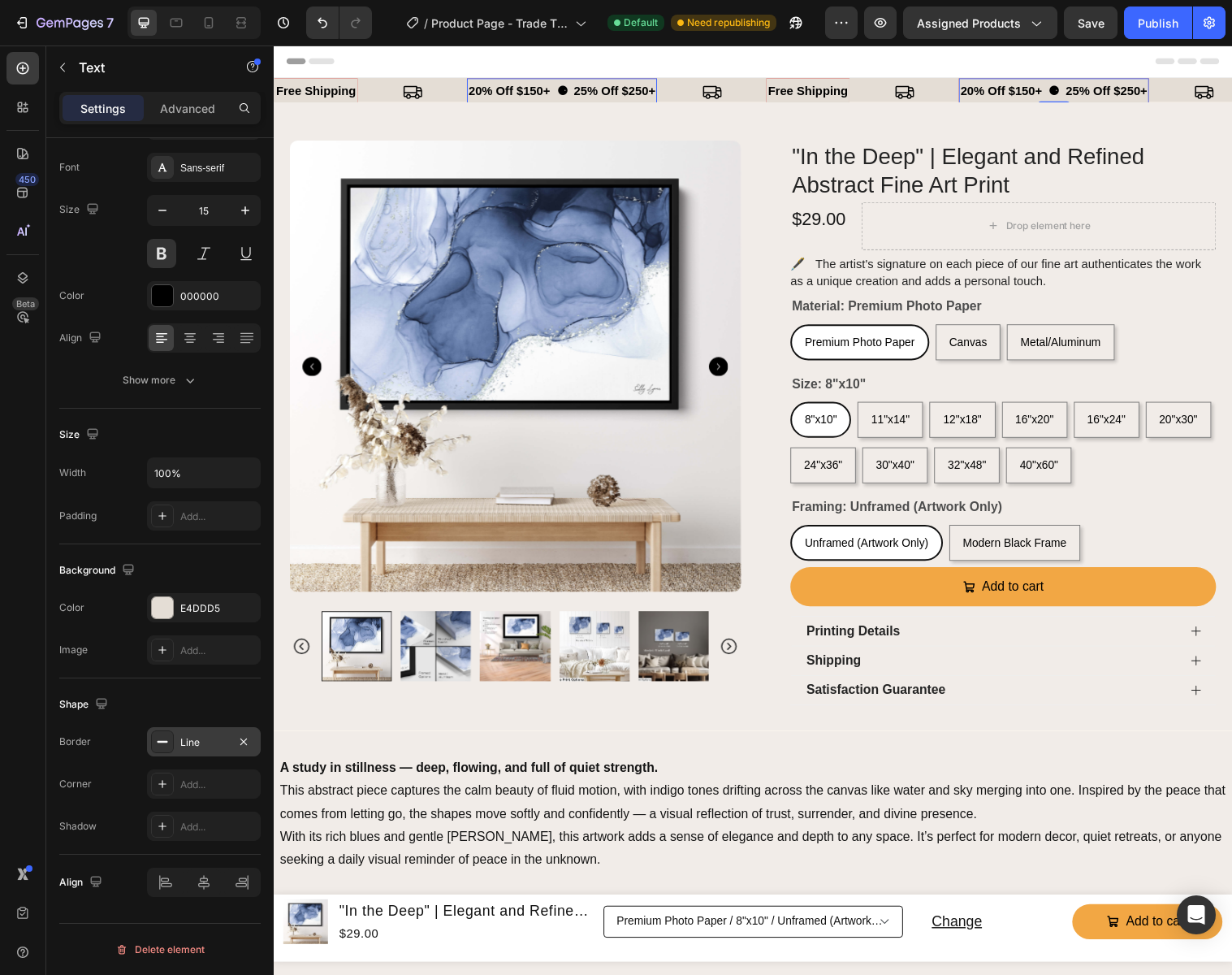
click at [220, 748] on div "Line" at bounding box center [204, 742] width 47 height 15
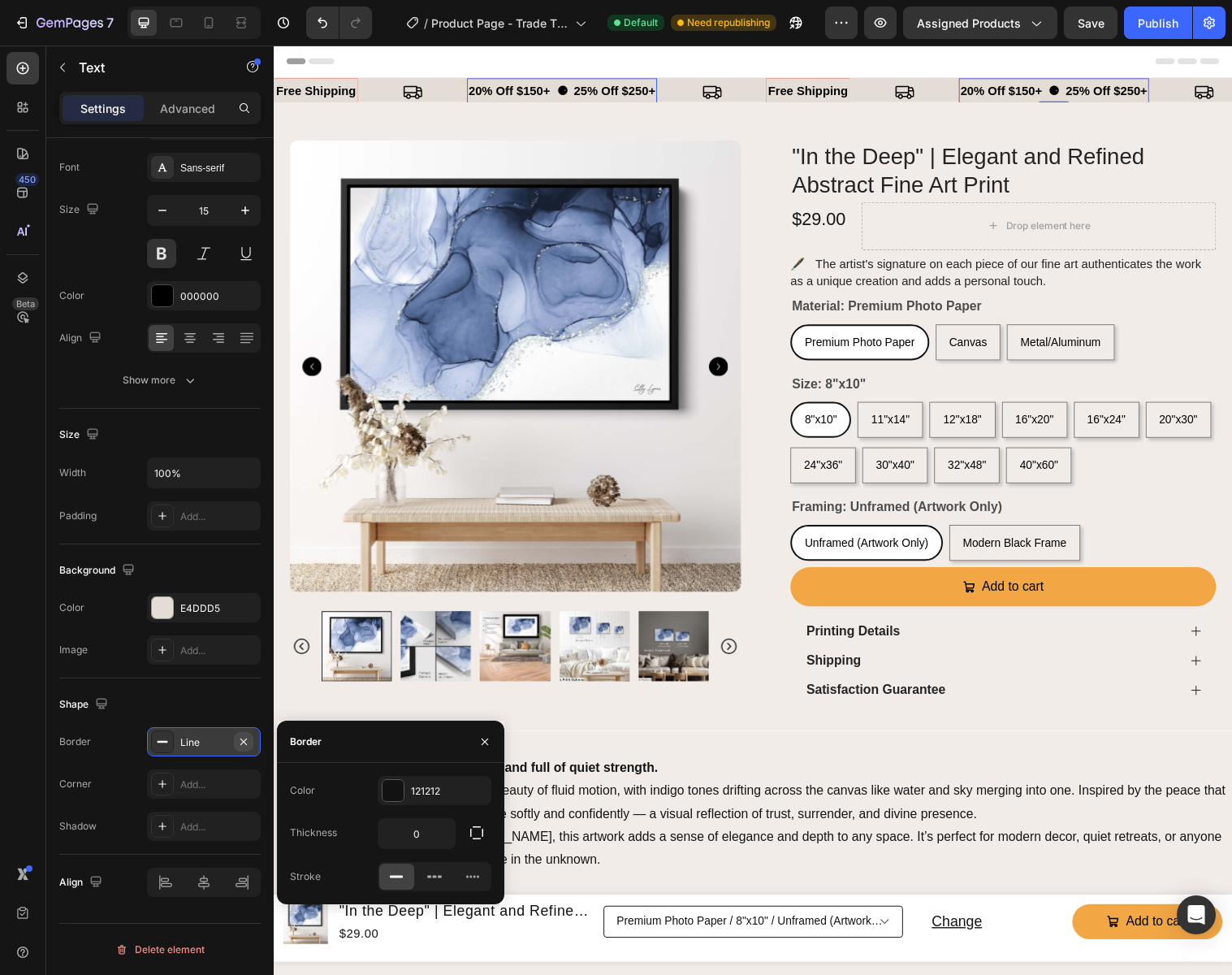
click at [246, 740] on icon "button" at bounding box center [244, 741] width 13 height 13
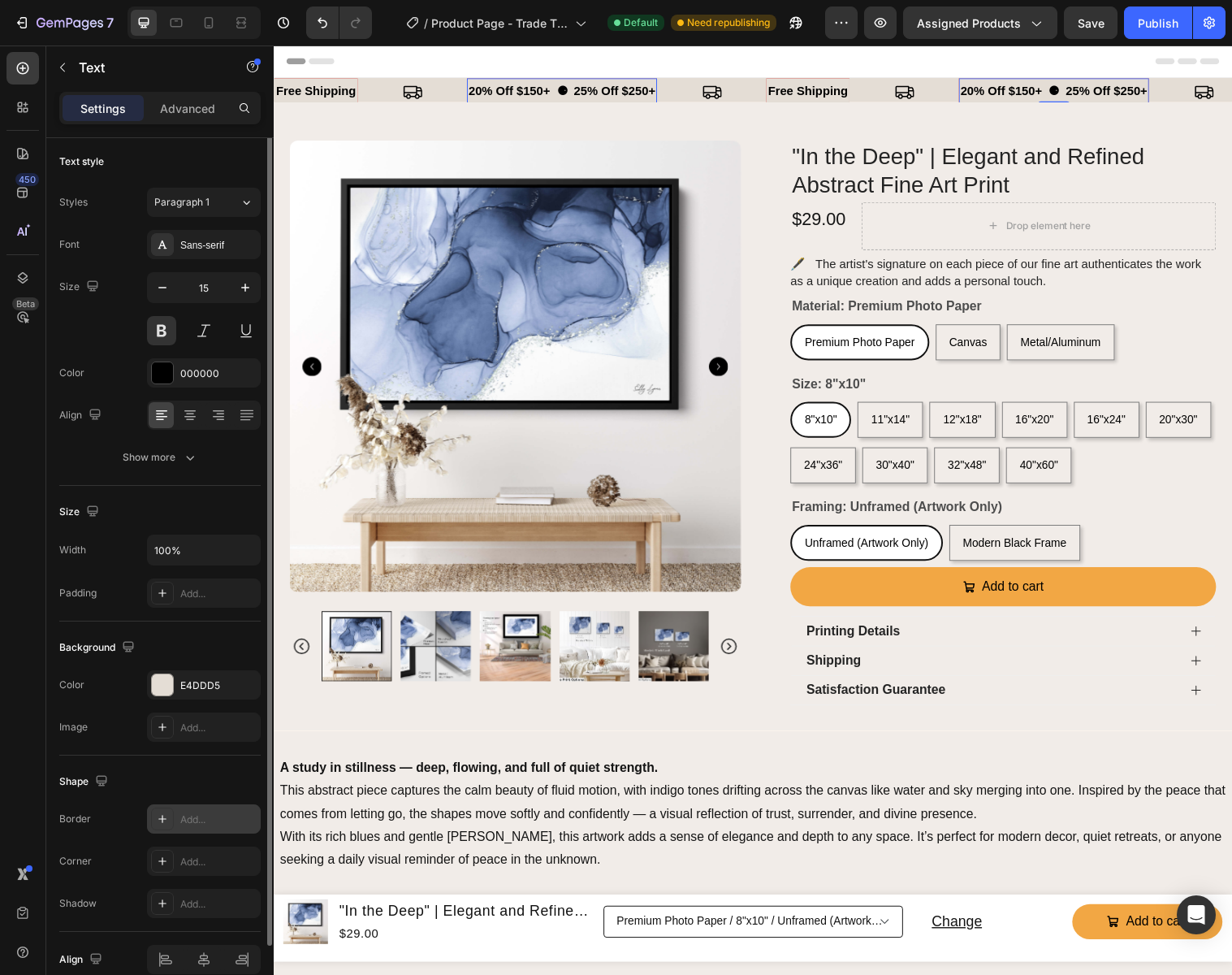
scroll to position [0, 0]
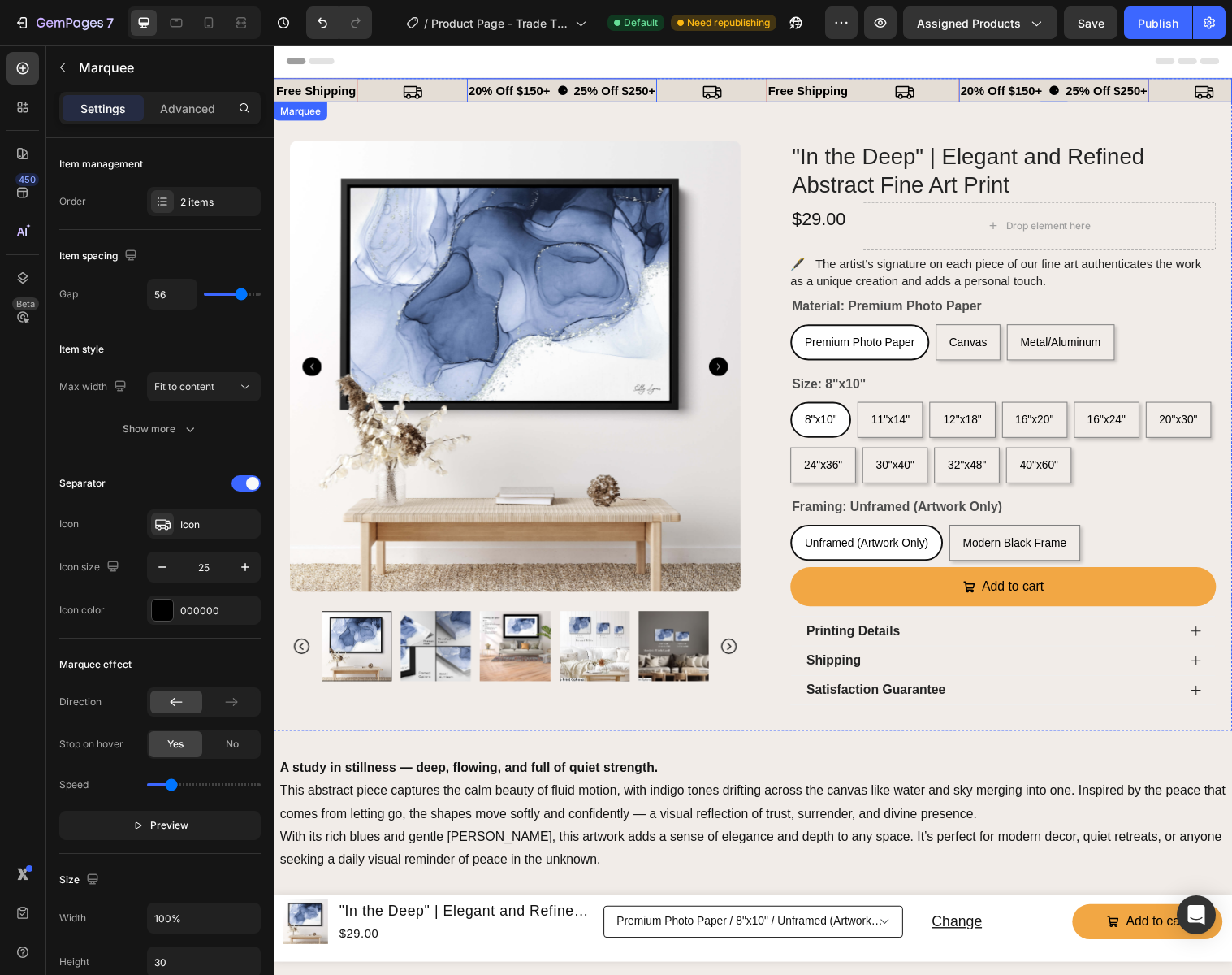
click at [372, 90] on div "free shipping Text" at bounding box center [372, 91] width 195 height 26
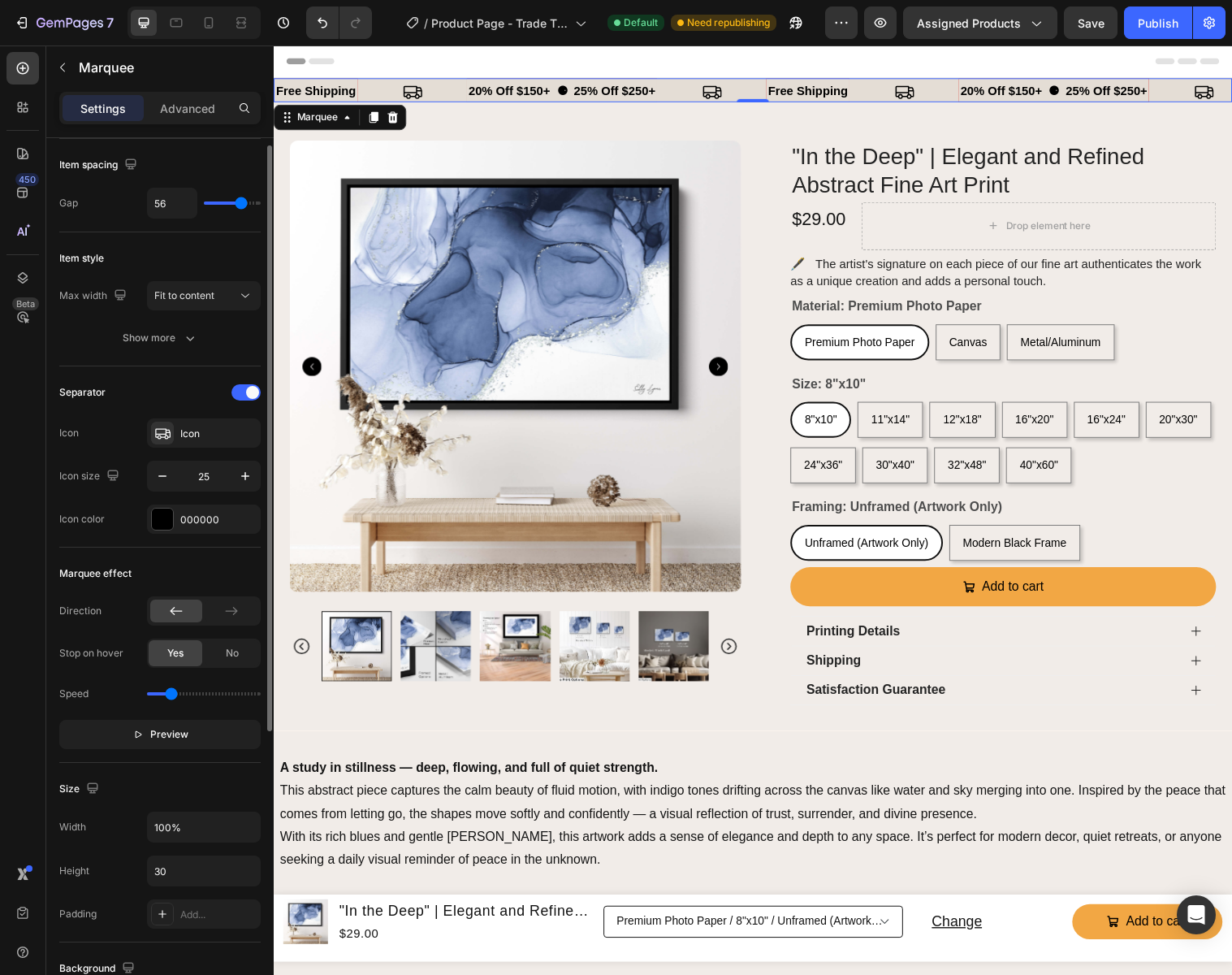
scroll to position [124, 0]
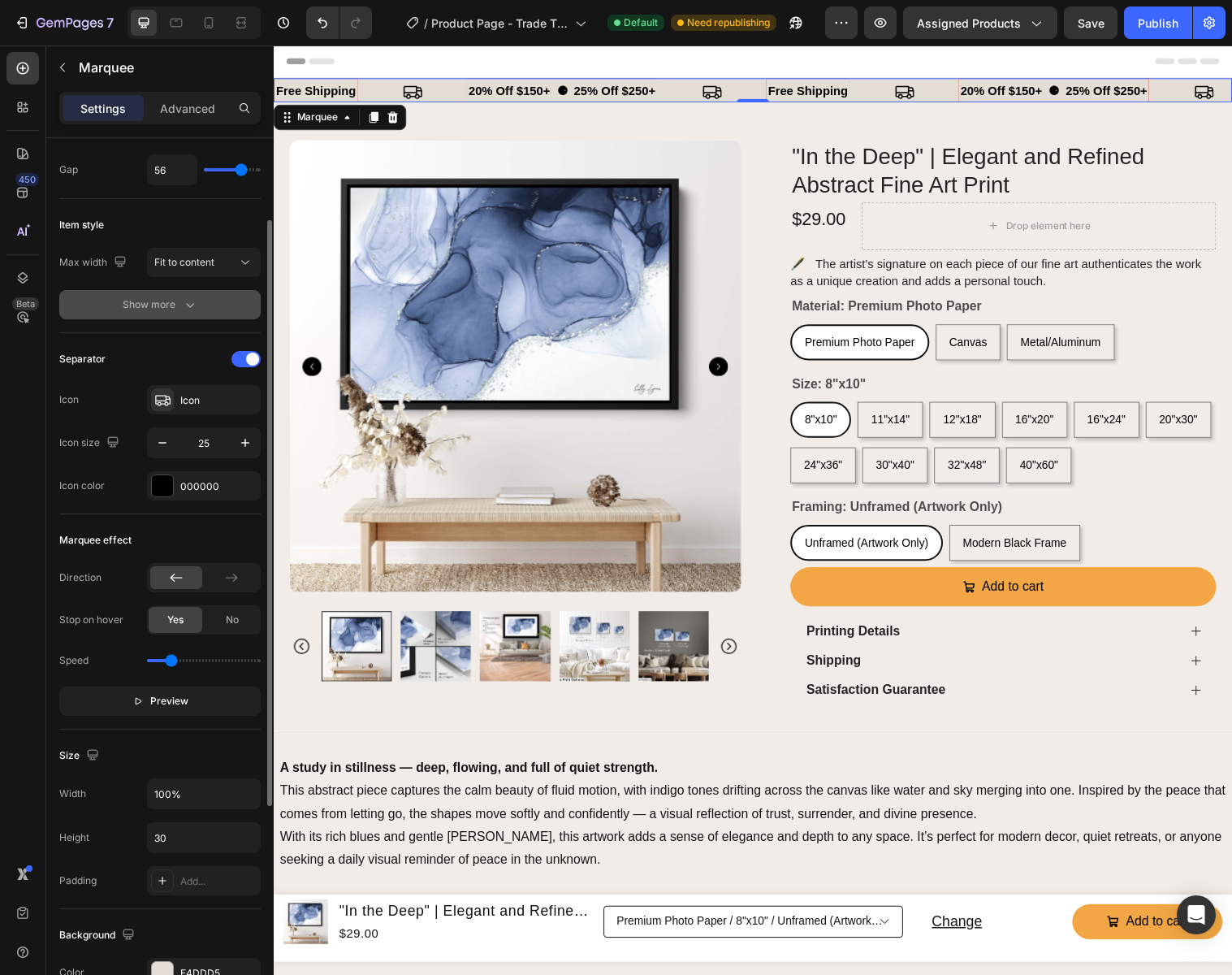
click at [184, 304] on icon "button" at bounding box center [190, 305] width 16 height 16
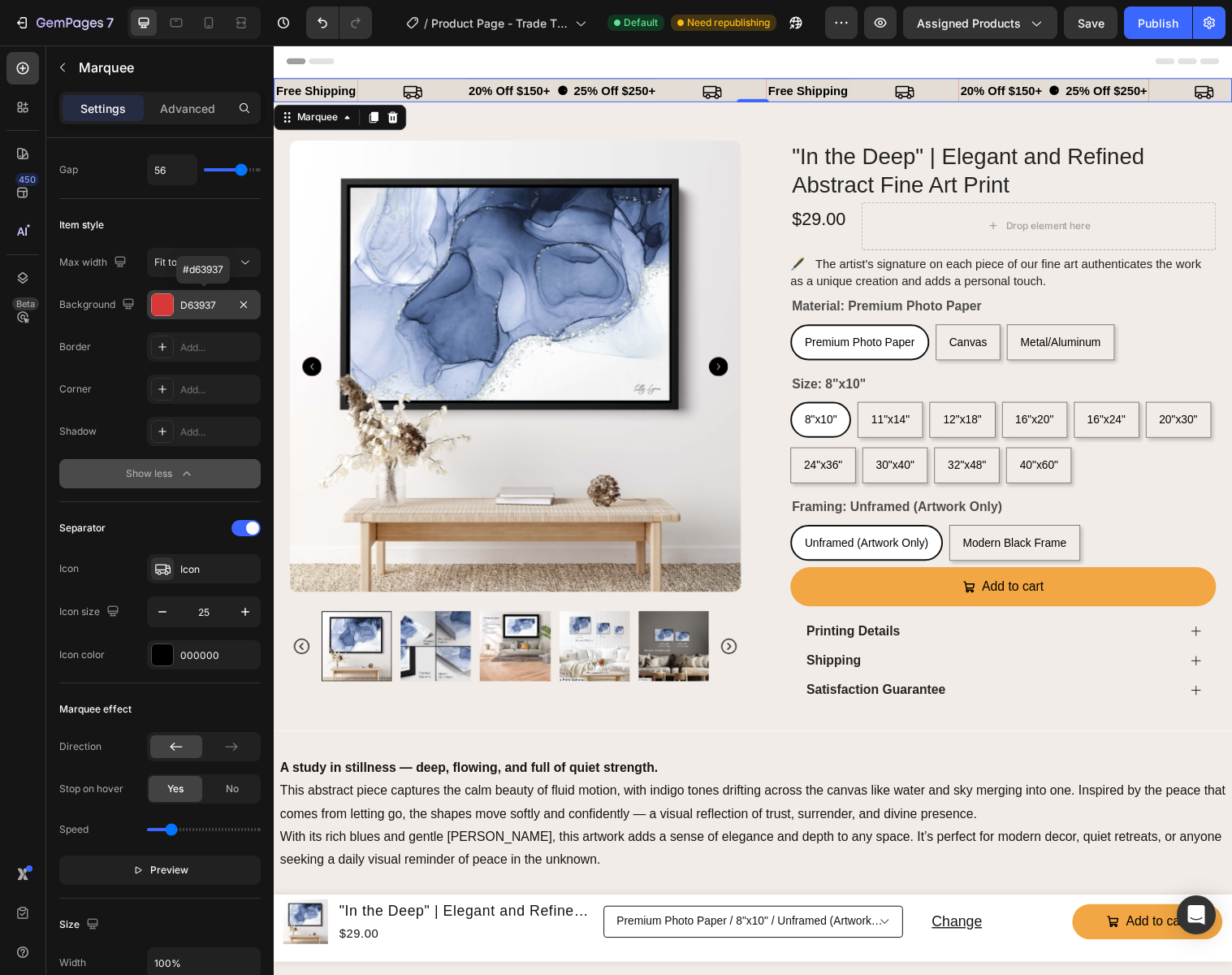
click at [221, 303] on div "D63937" at bounding box center [204, 306] width 47 height 15
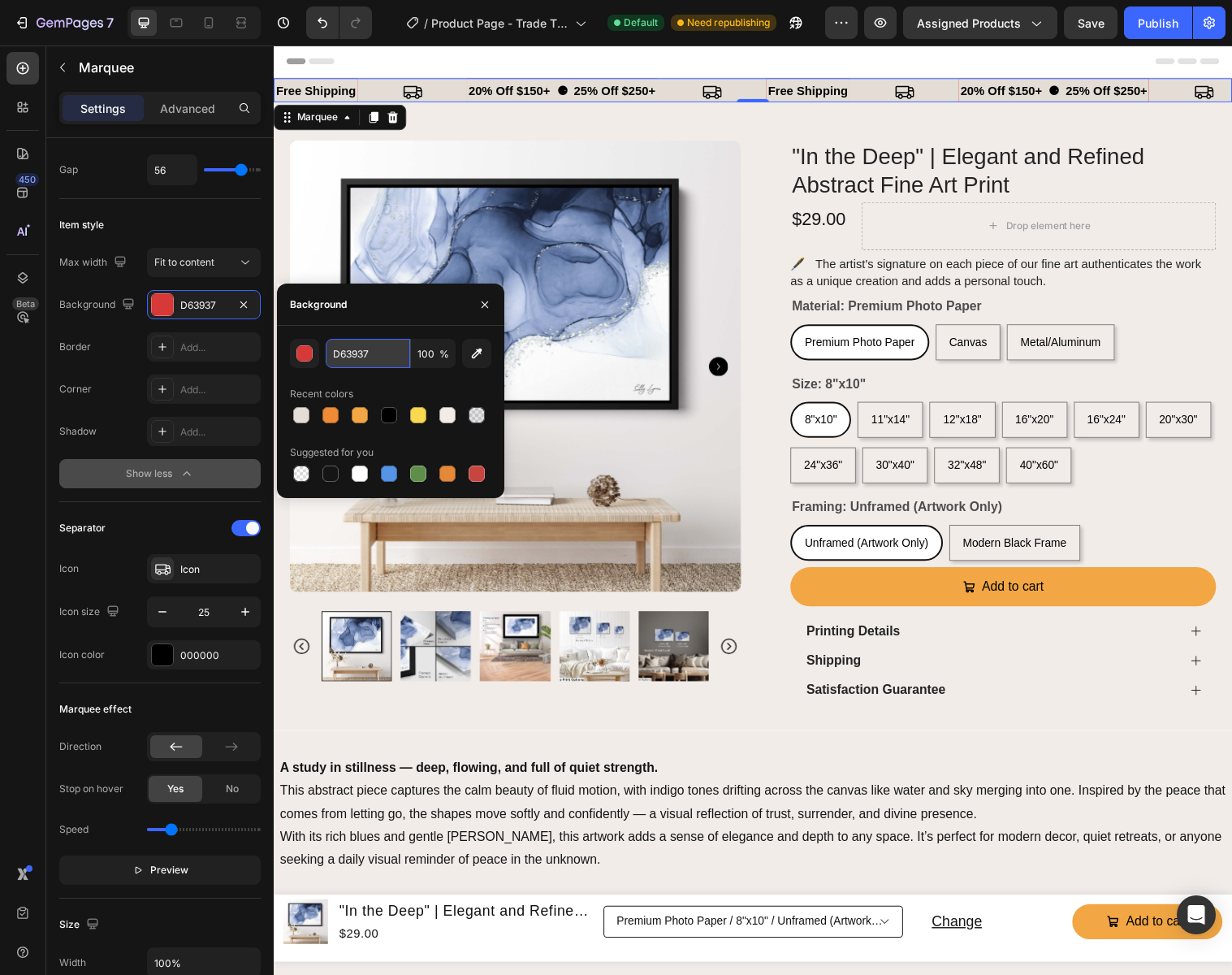
click at [378, 351] on input "D63937" at bounding box center [368, 353] width 85 height 29
type input "E4DDD5"
drag, startPoint x: 485, startPoint y: 301, endPoint x: 224, endPoint y: 267, distance: 263.2
click at [485, 301] on icon "button" at bounding box center [485, 305] width 13 height 13
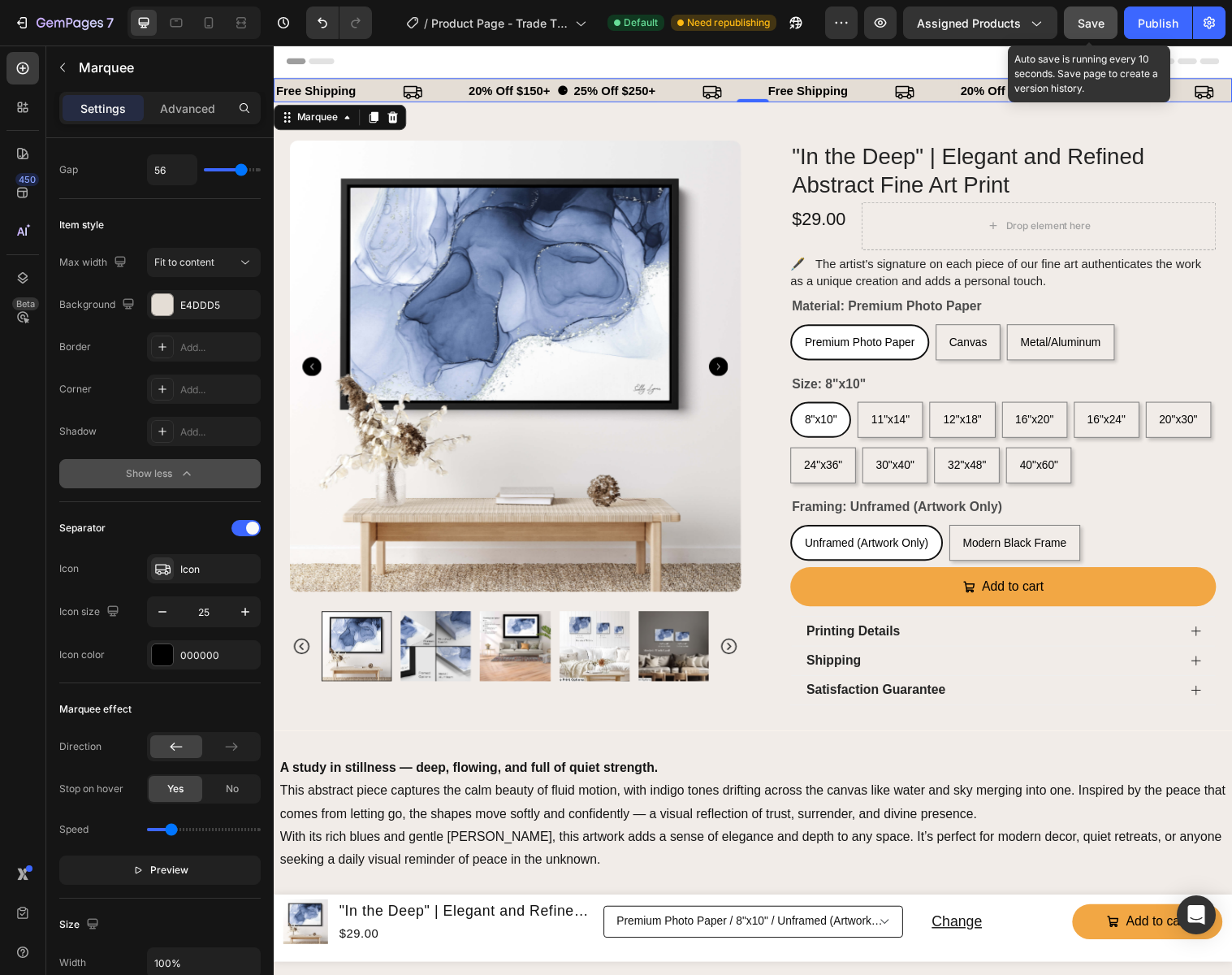
click at [1094, 28] on span "Save" at bounding box center [1091, 23] width 26 height 14
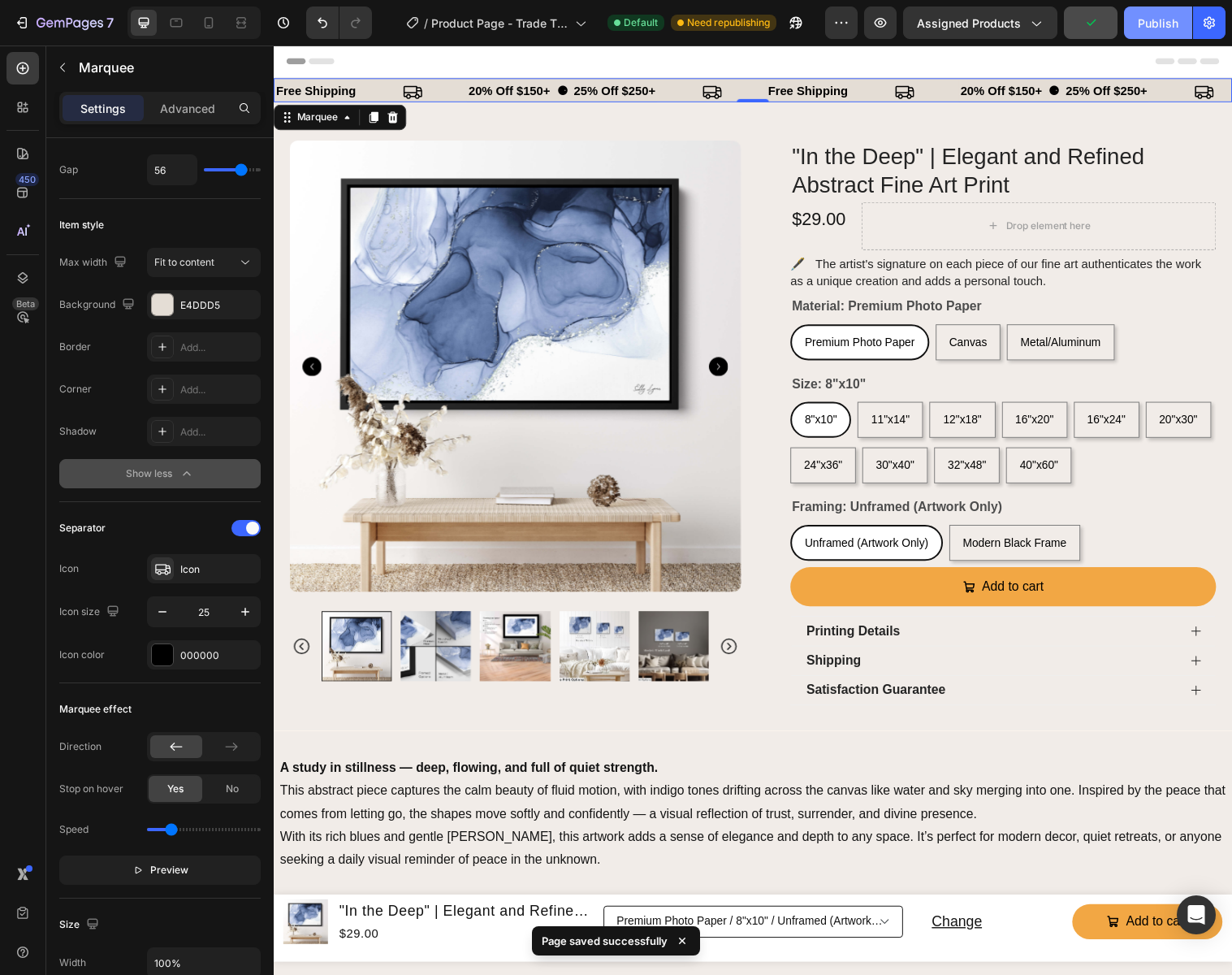
click at [1146, 24] on div "Publish" at bounding box center [1158, 23] width 40 height 17
